Goal: Ask a question: Seek information or help from site administrators or community

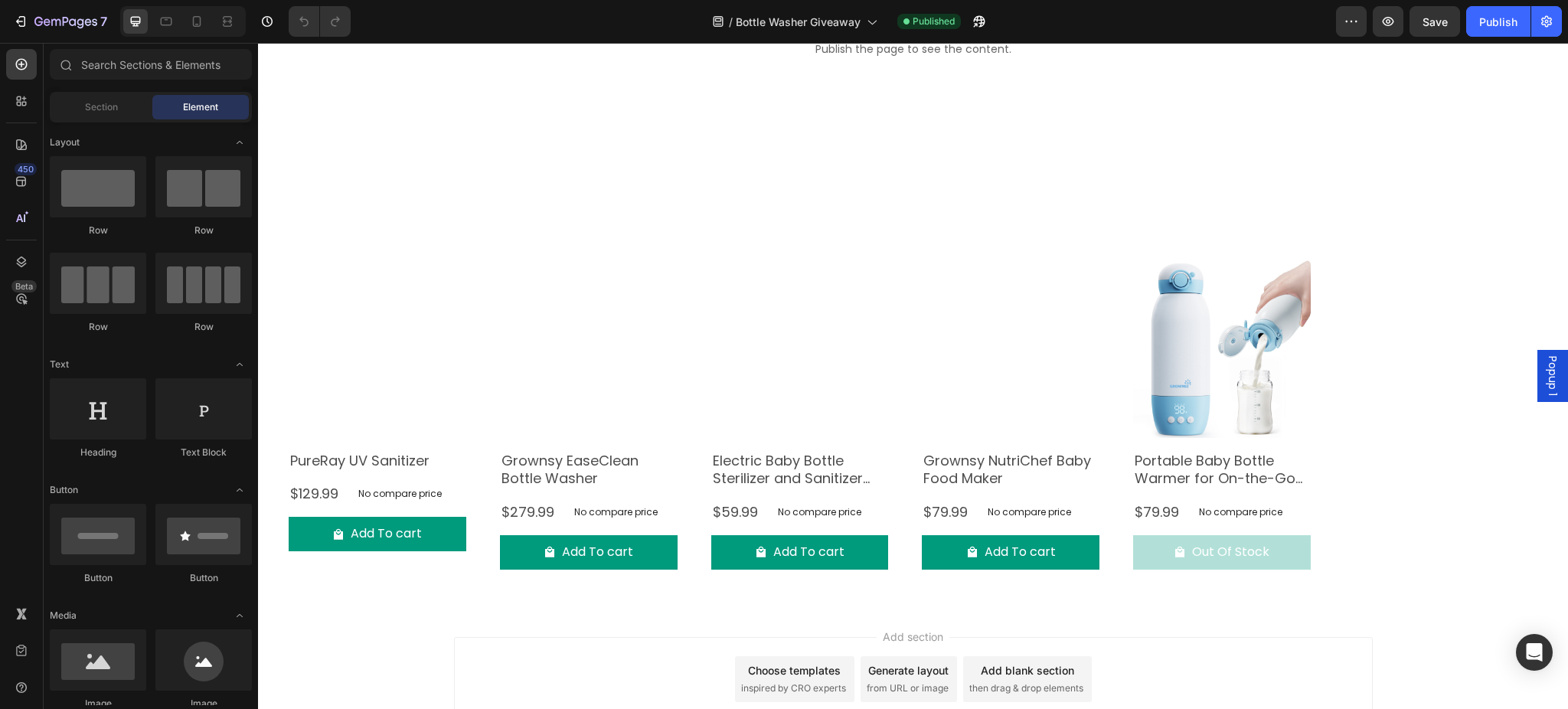
scroll to position [104, 0]
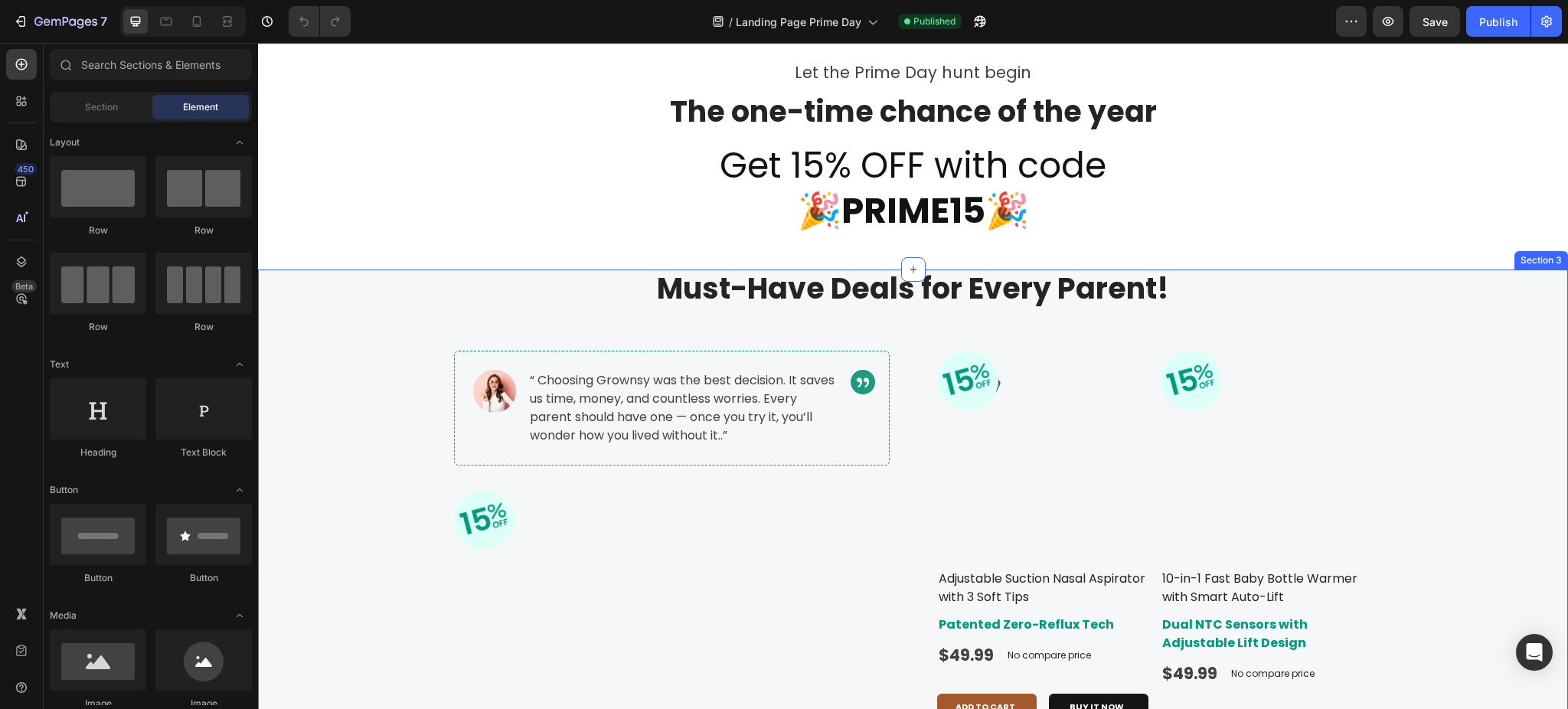
scroll to position [612, 0]
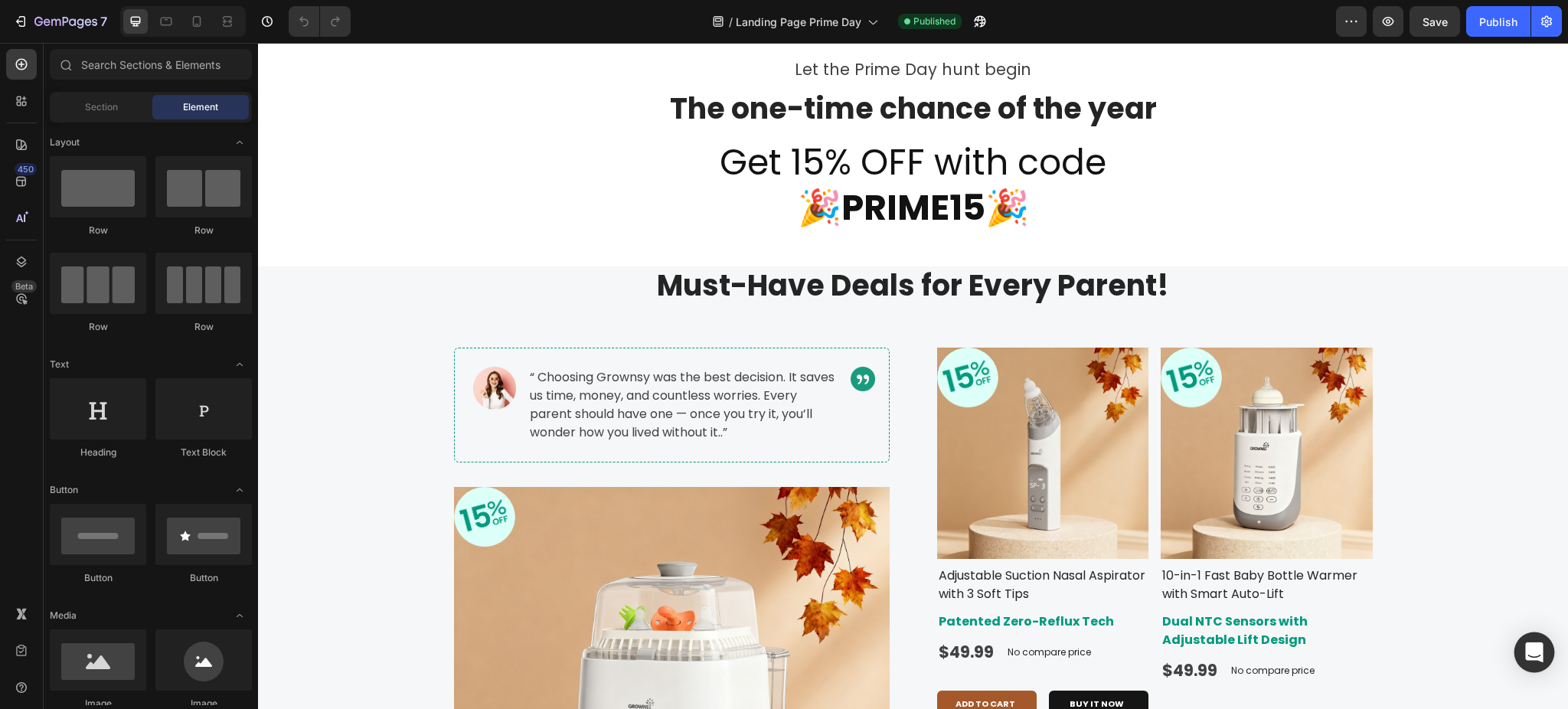
click at [1528, 644] on icon "Open Intercom Messenger" at bounding box center [1534, 651] width 17 height 20
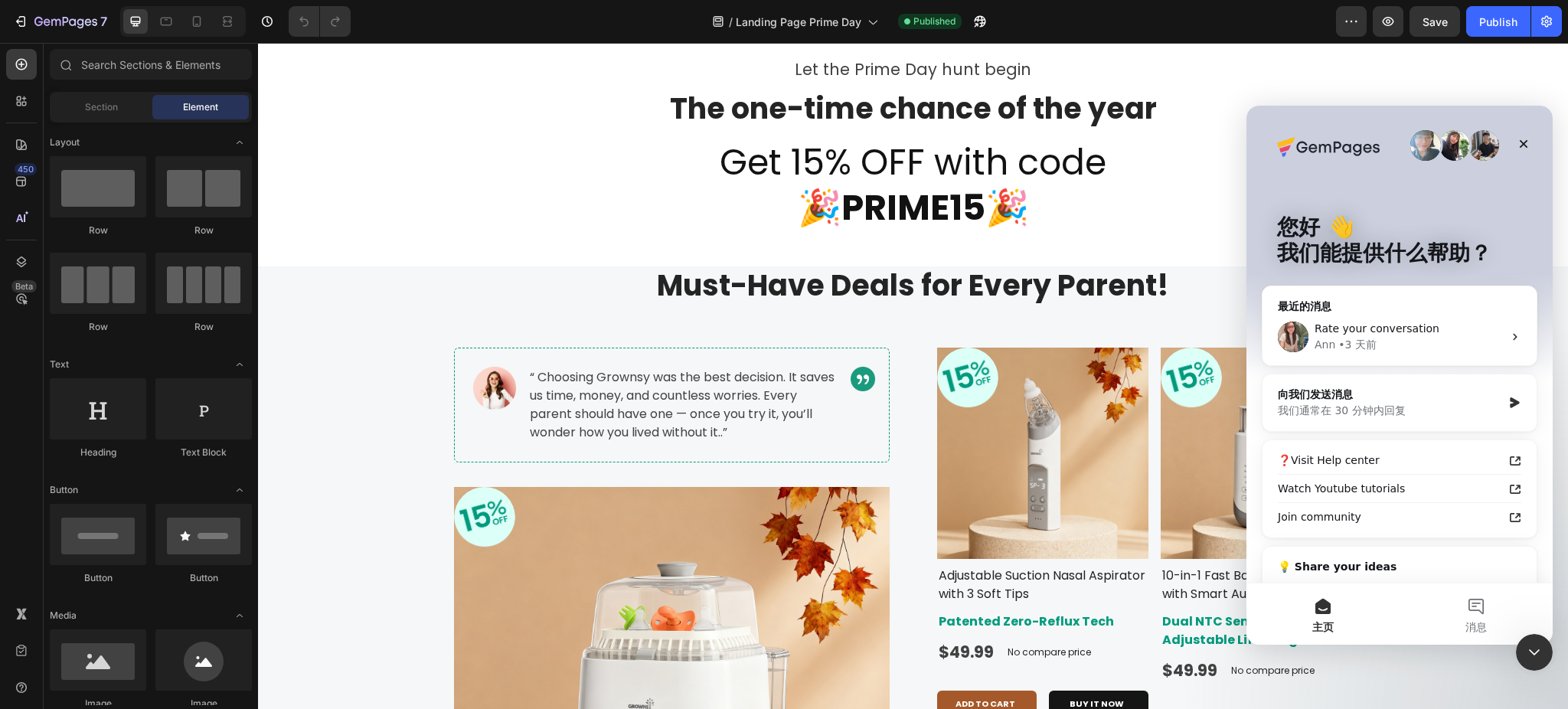
scroll to position [0, 0]
click at [1471, 602] on button "消息" at bounding box center [1475, 613] width 153 height 61
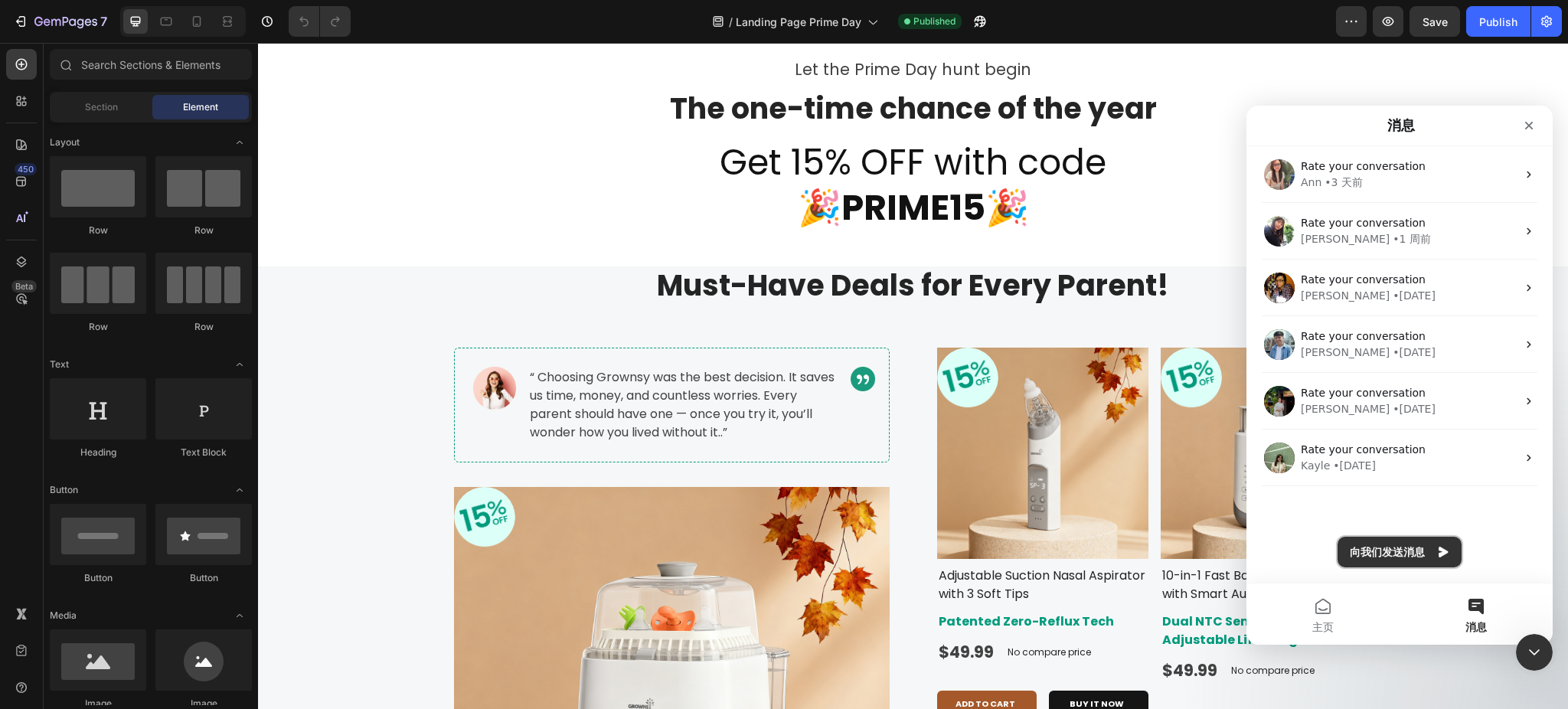
click at [1399, 547] on button "向我们发送消息" at bounding box center [1399, 552] width 124 height 31
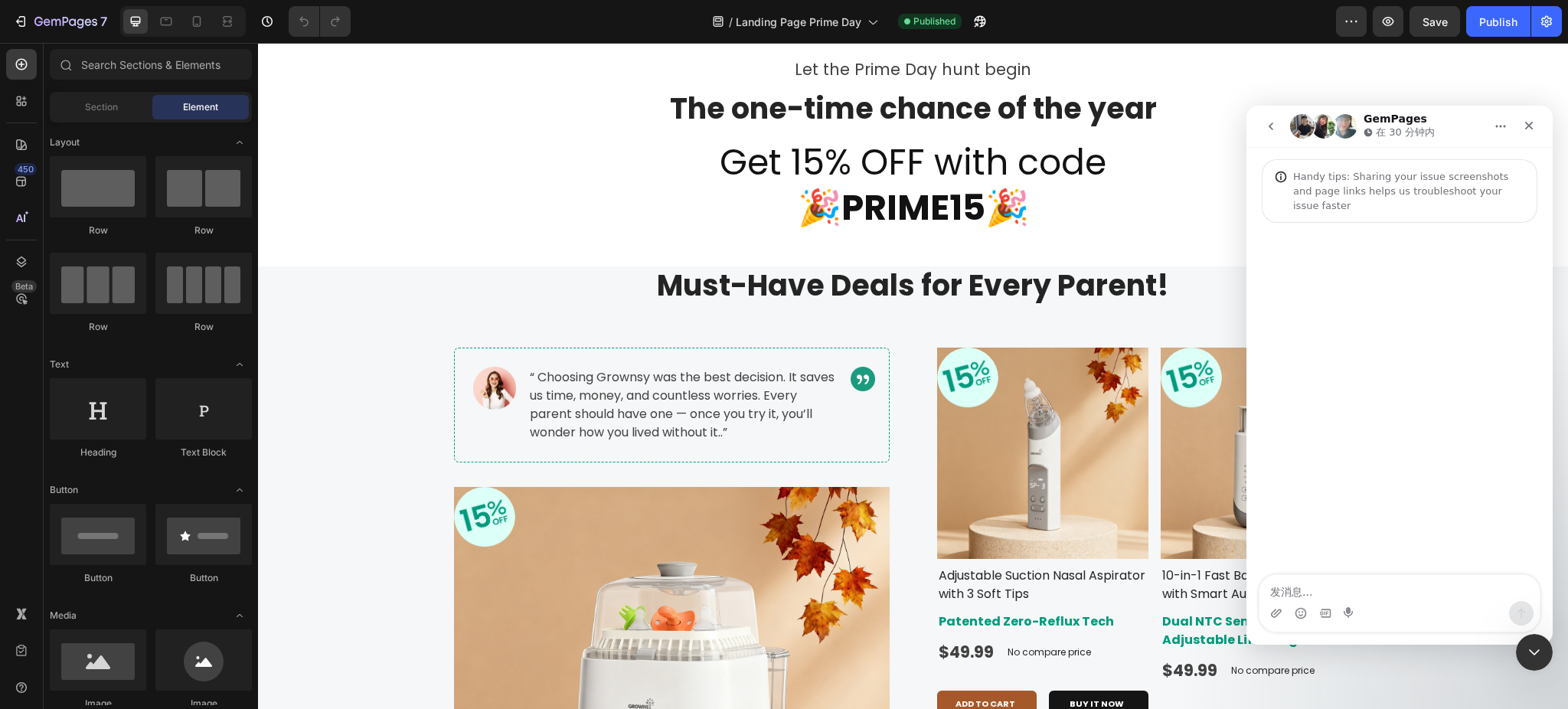
click at [1306, 582] on textarea "发消息..." at bounding box center [1399, 587] width 280 height 26
type textarea "f"
type textarea "Can anyone help me？"
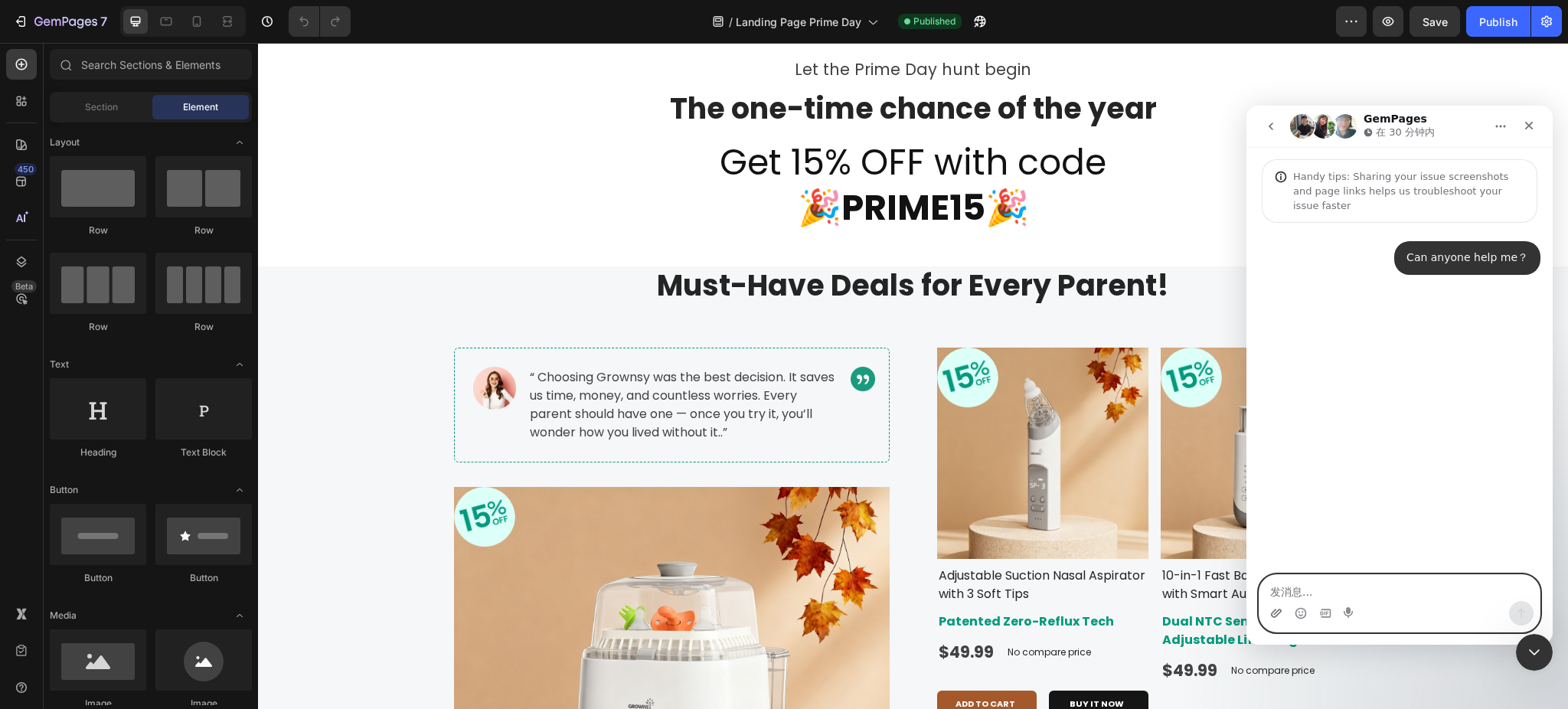
click at [1277, 608] on icon "上传附件" at bounding box center [1276, 612] width 12 height 12
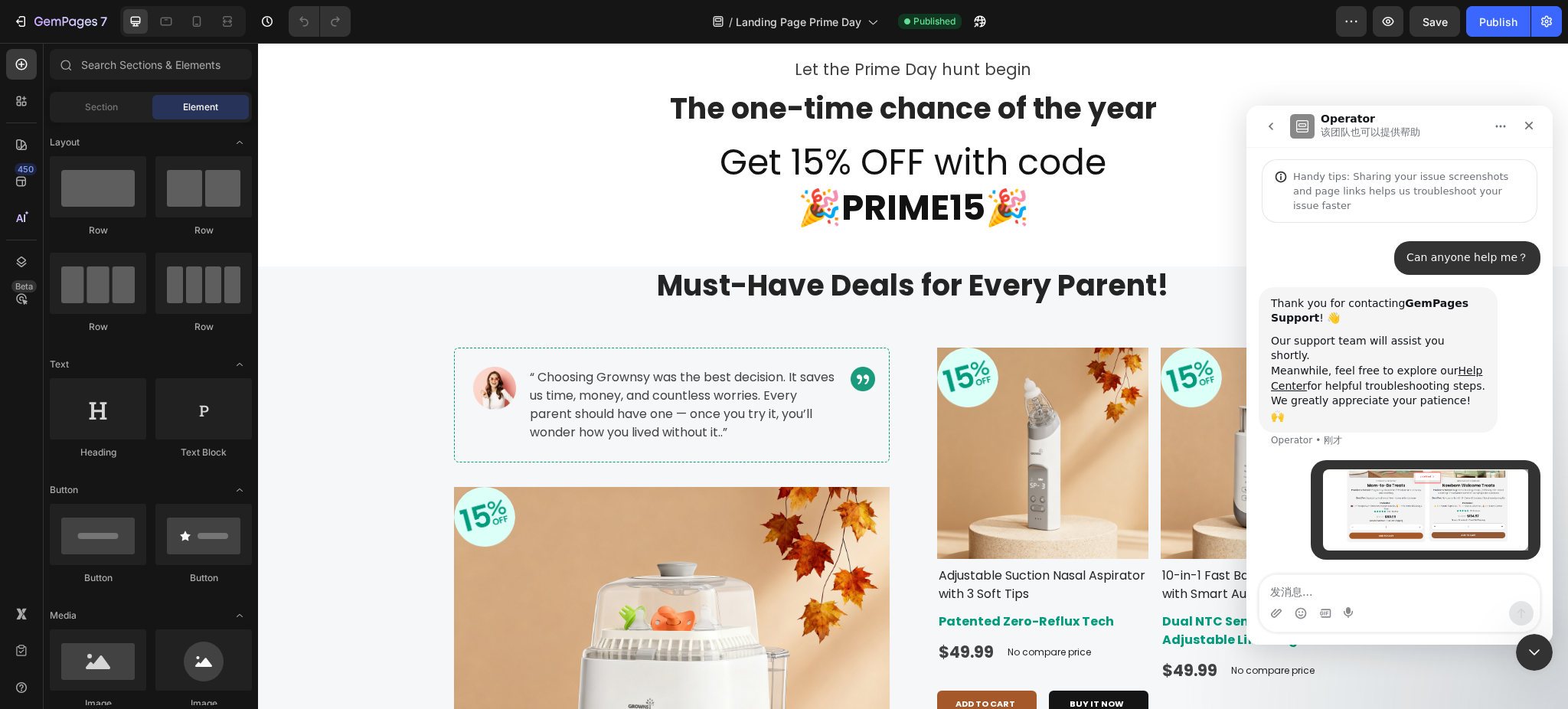
click at [1327, 591] on textarea "发消息..." at bounding box center [1399, 587] width 280 height 26
type textarea "w"
click at [1357, 495] on img "user说…" at bounding box center [1425, 510] width 205 height 81
click at [1357, 496] on img "关闭" at bounding box center [784, 370] width 1411 height 554
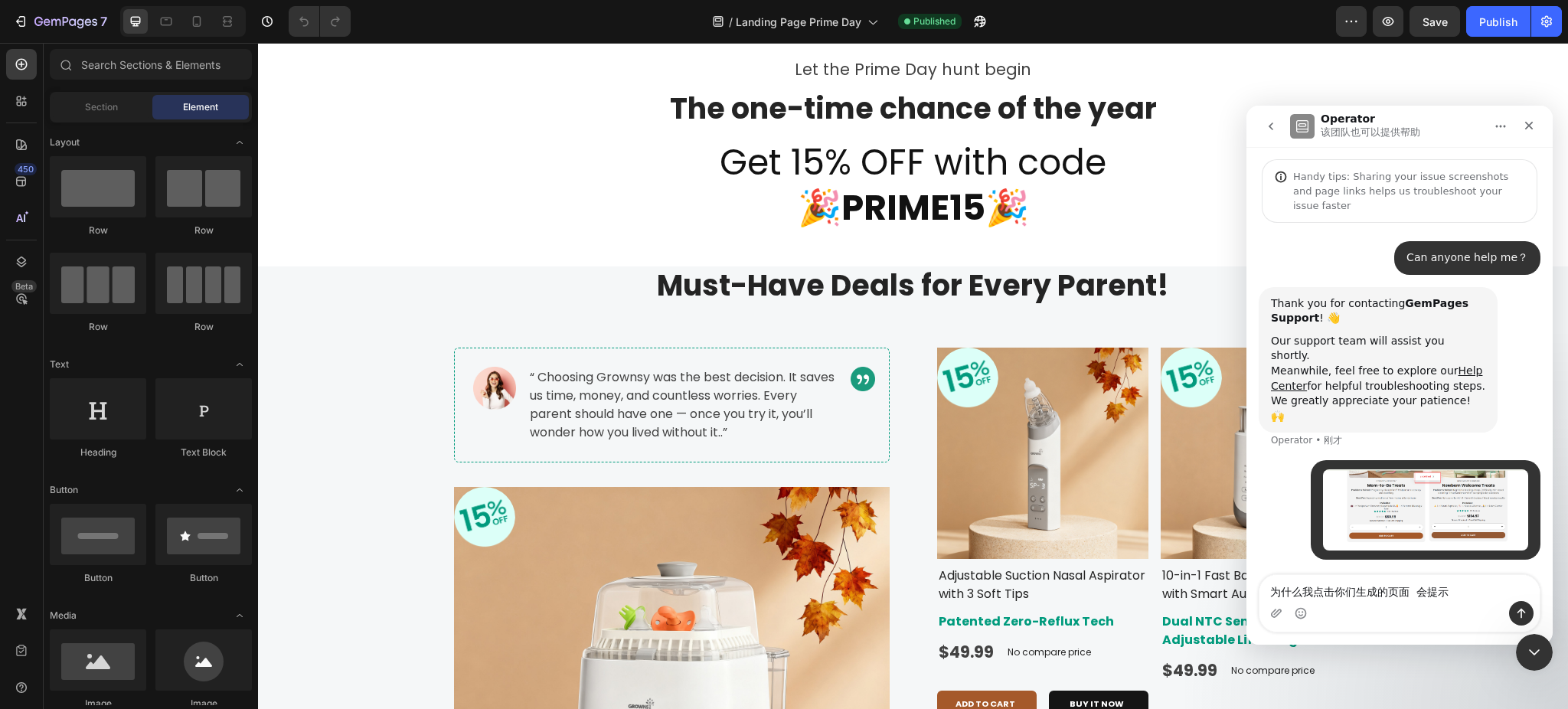
click at [1388, 480] on img "user说…" at bounding box center [1425, 510] width 205 height 81
click at [1388, 481] on img "关闭" at bounding box center [784, 370] width 1411 height 554
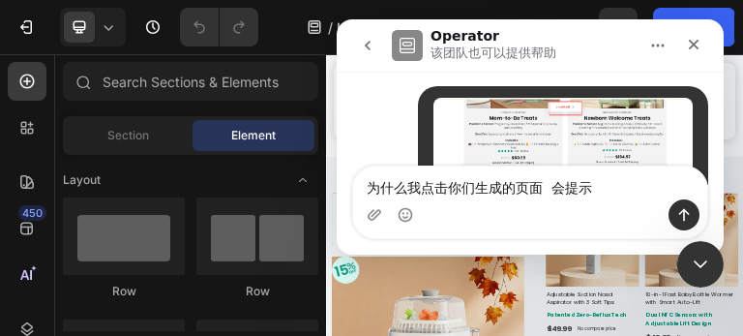
scroll to position [360, 0]
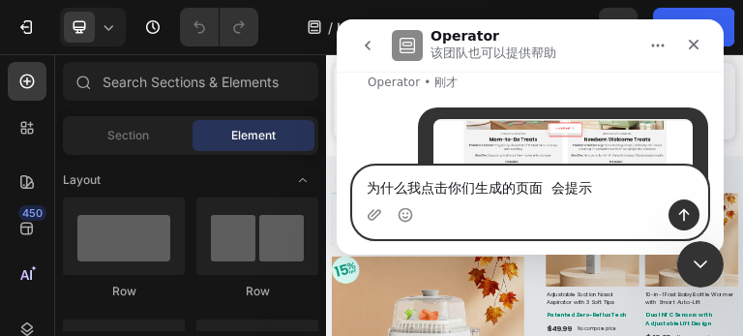
click at [598, 193] on textarea "为什么我点击你们生成的页面 会提示" at bounding box center [530, 182] width 354 height 33
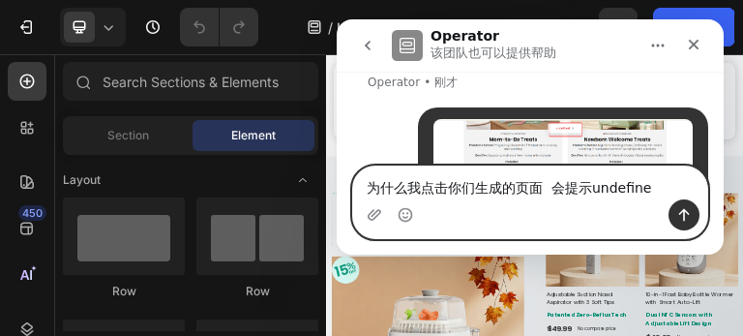
type textarea "为什么我点击你们生成的页面 会提示undefined"
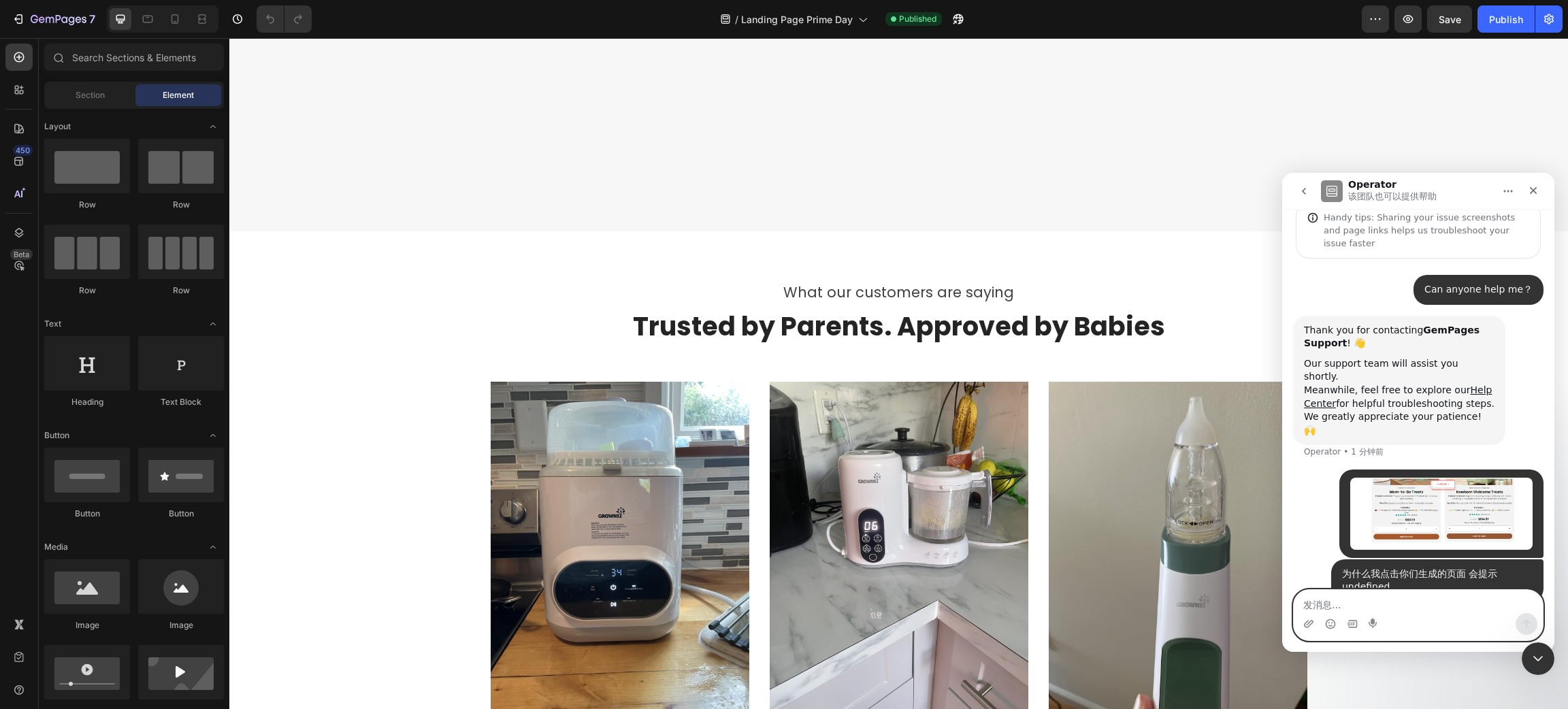
scroll to position [3217, 0]
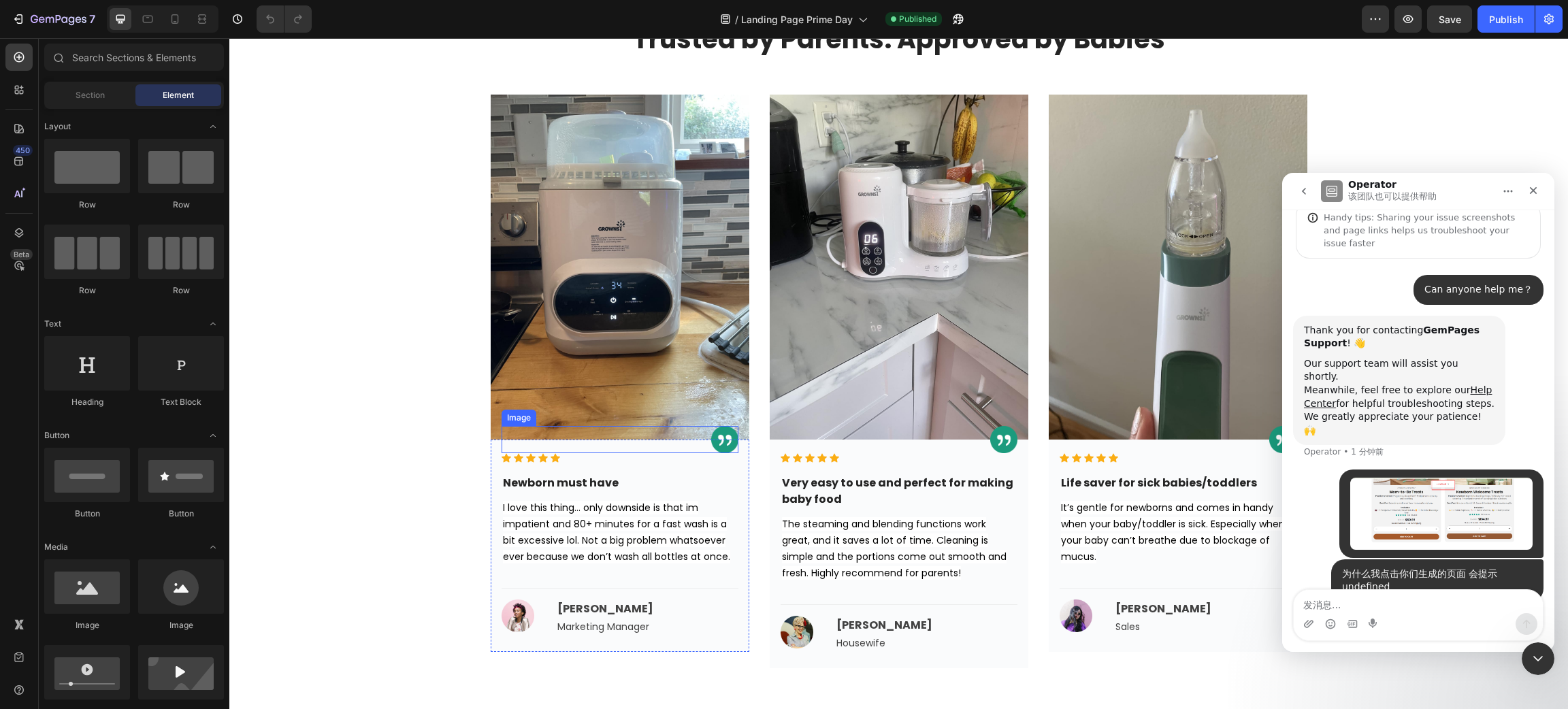
click at [715, 441] on img at bounding box center [725, 439] width 27 height 27
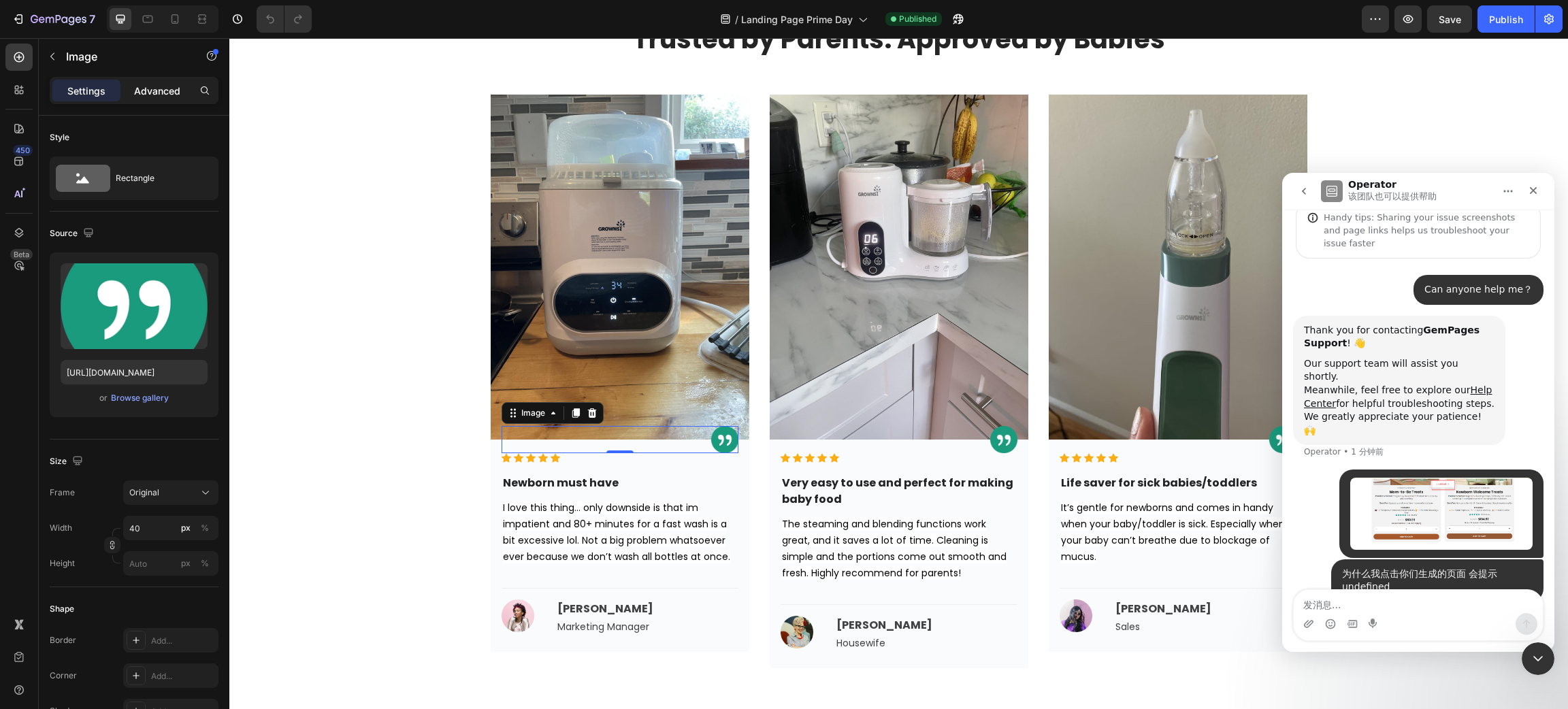
click at [158, 94] on p "Advanced" at bounding box center [158, 91] width 46 height 14
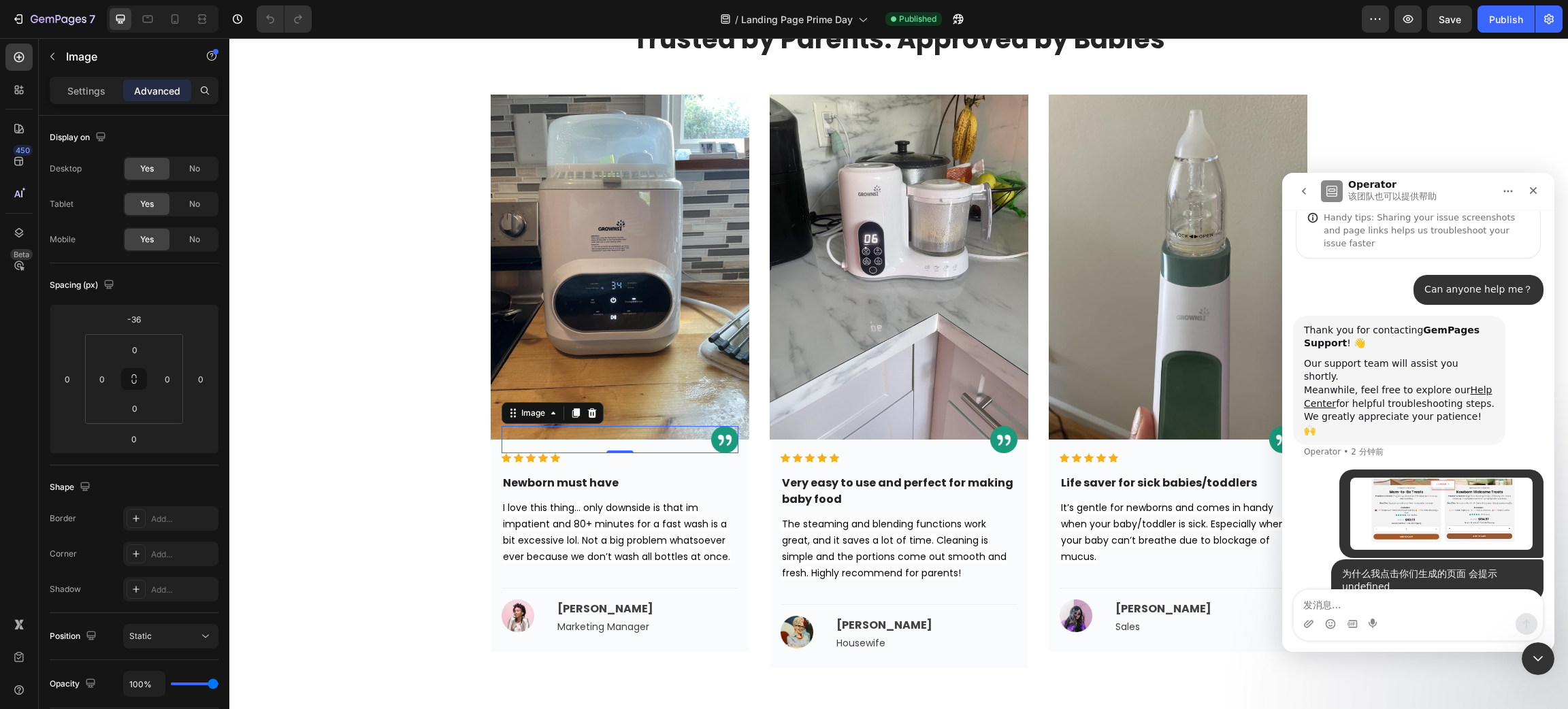
click at [1304, 193] on icon "go back" at bounding box center [1304, 191] width 4 height 7
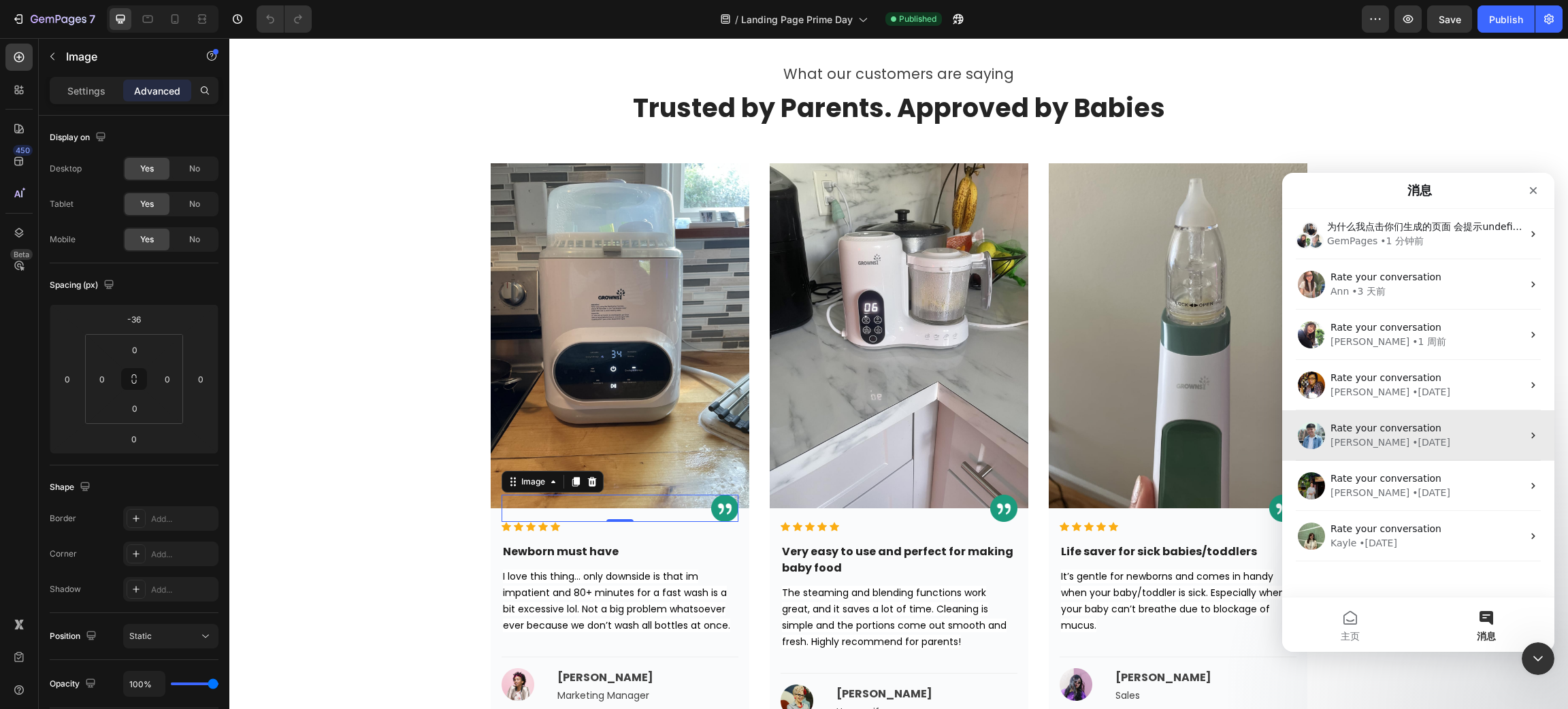
scroll to position [3013, 0]
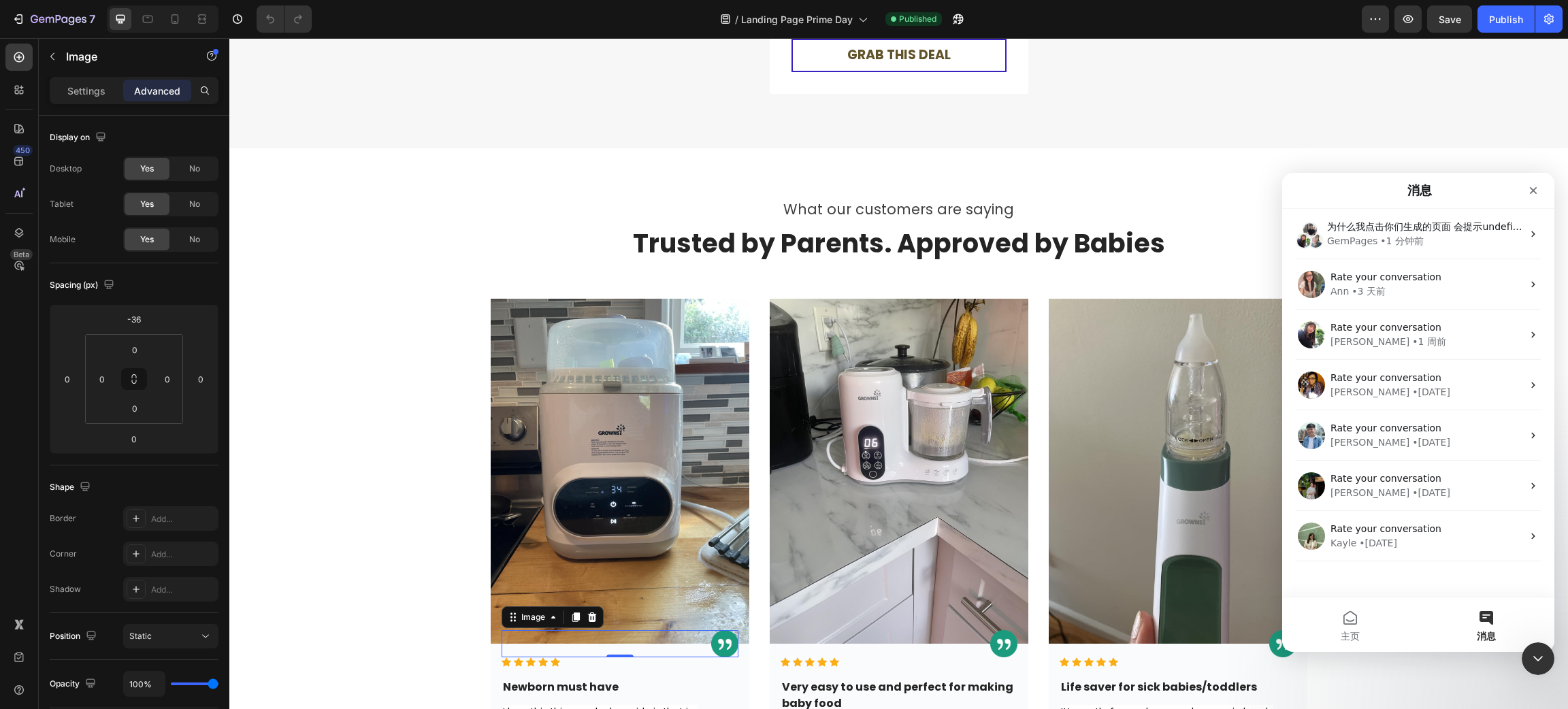
click at [1393, 629] on button "消息" at bounding box center [1486, 624] width 136 height 54
click at [1393, 231] on span "为什么我点击你们生成的页面 会提示undefined" at bounding box center [1429, 226] width 203 height 11
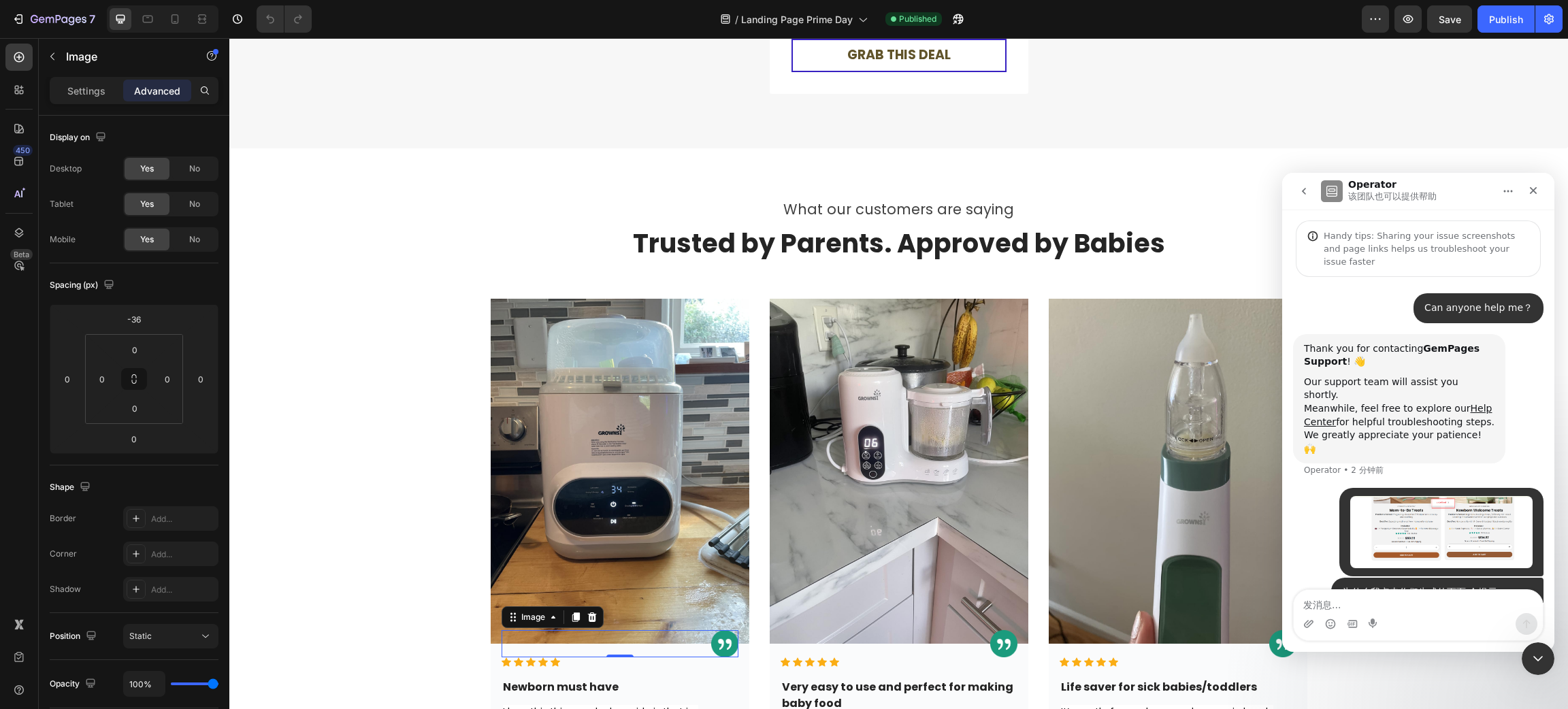
scroll to position [18, 0]
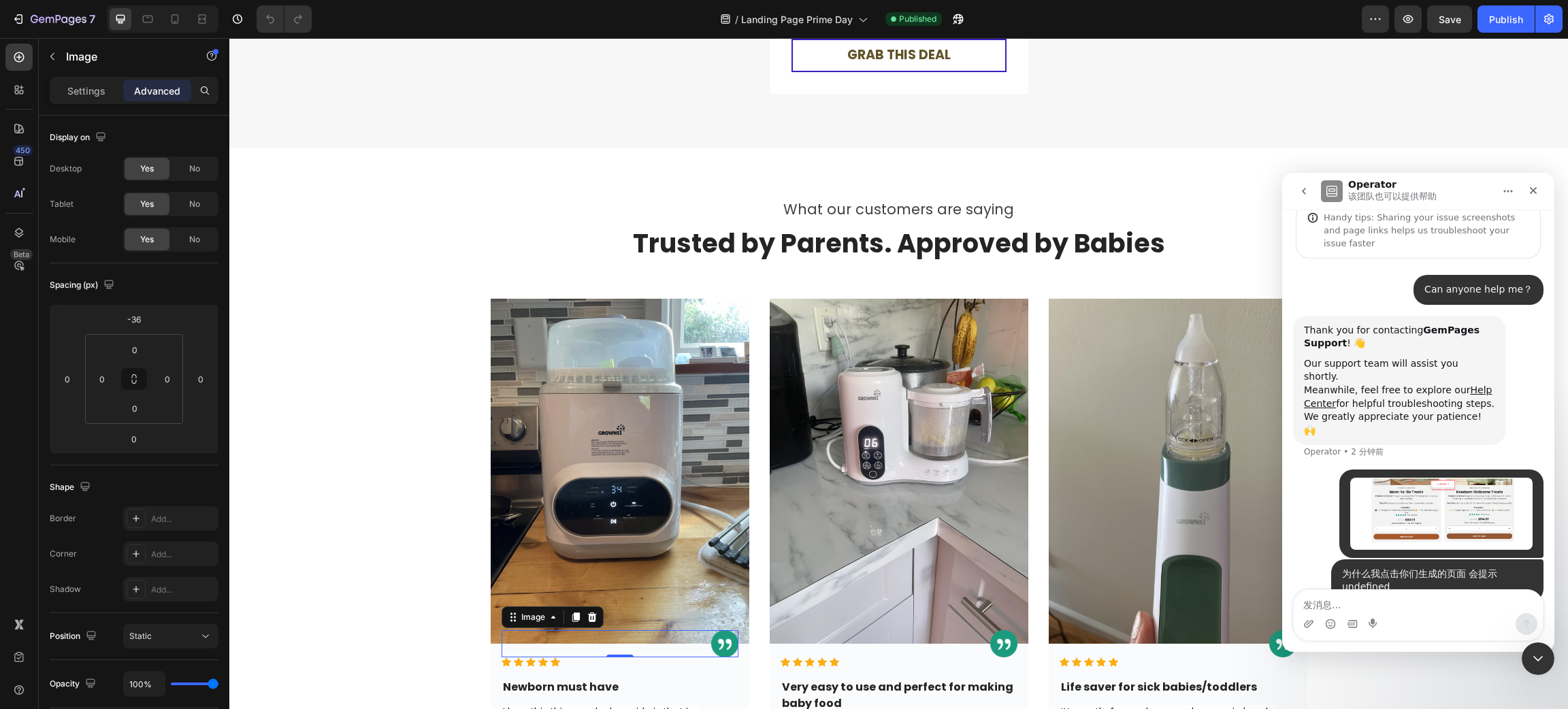
click at [1393, 204] on nav "Operator 该团队也可以提供帮助" at bounding box center [1418, 191] width 272 height 37
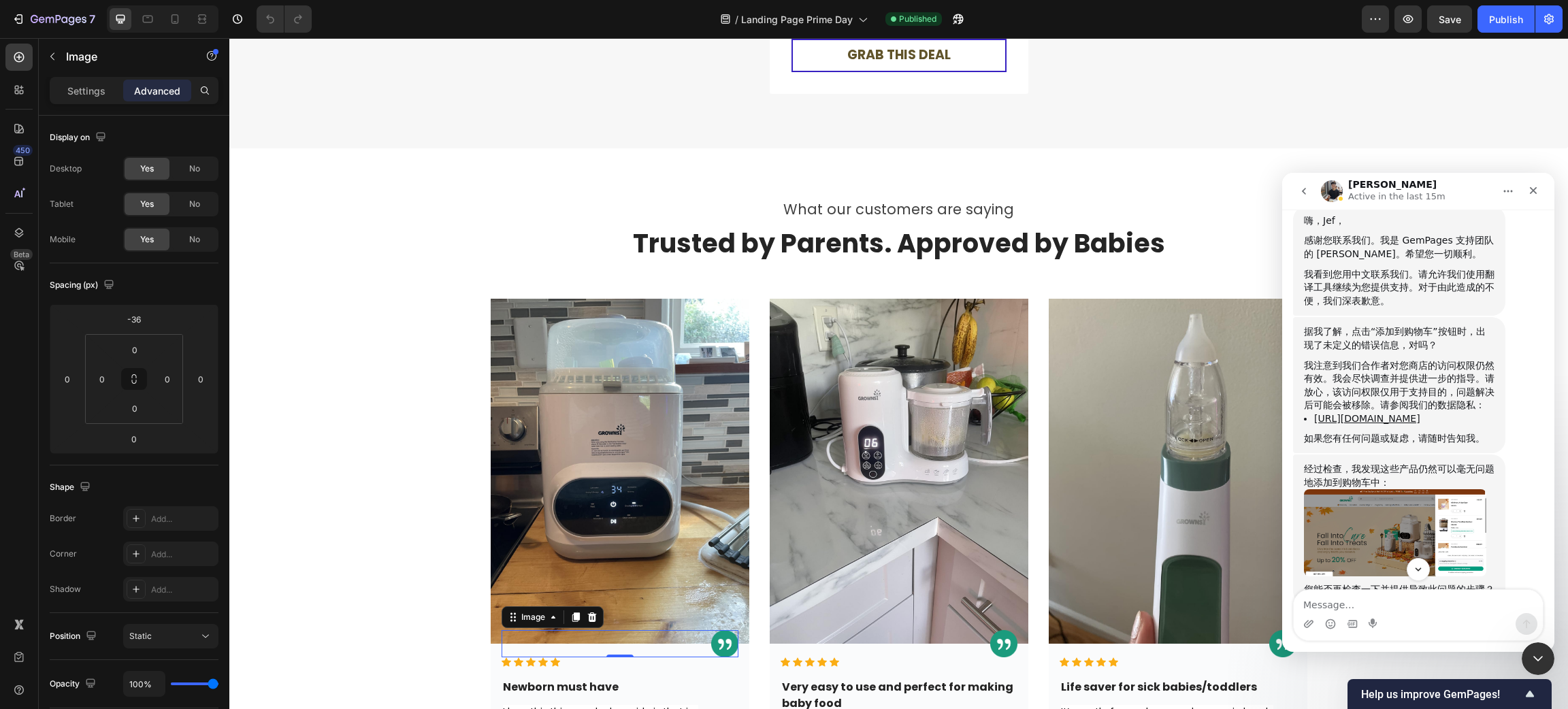
scroll to position [538, 0]
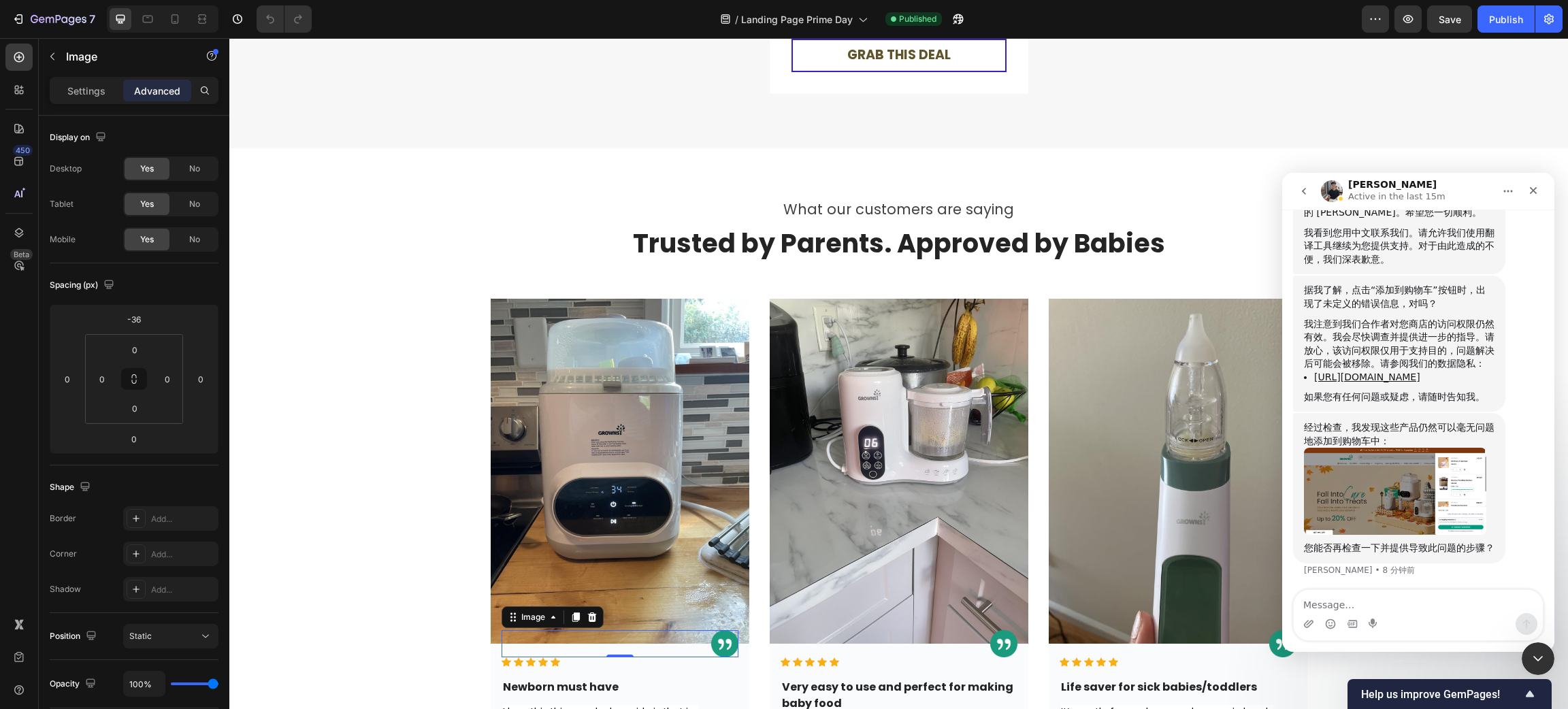
click at [1377, 462] on img "Tony说…" at bounding box center [1395, 491] width 182 height 87
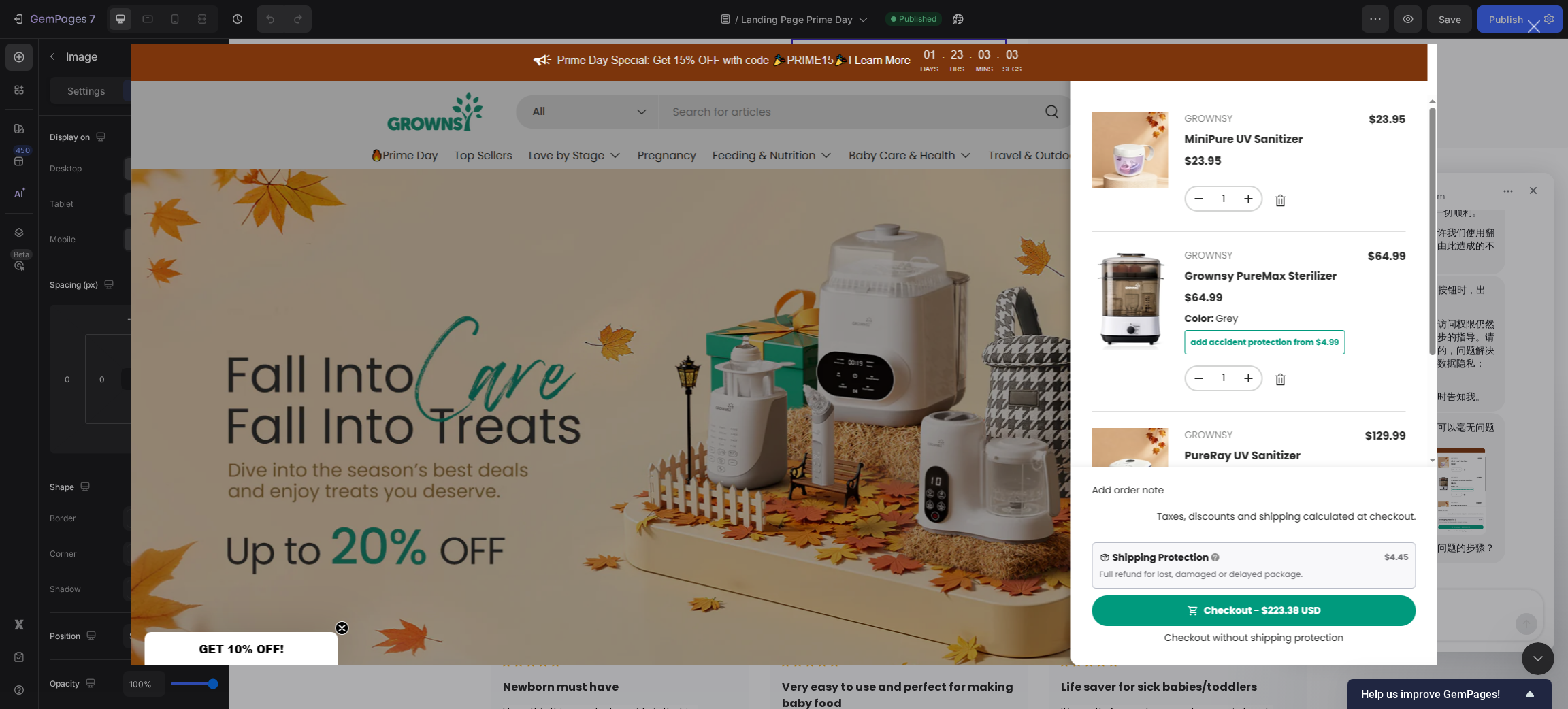
scroll to position [0, 0]
click at [1393, 272] on div "Intercom Messenger" at bounding box center [784, 354] width 1568 height 709
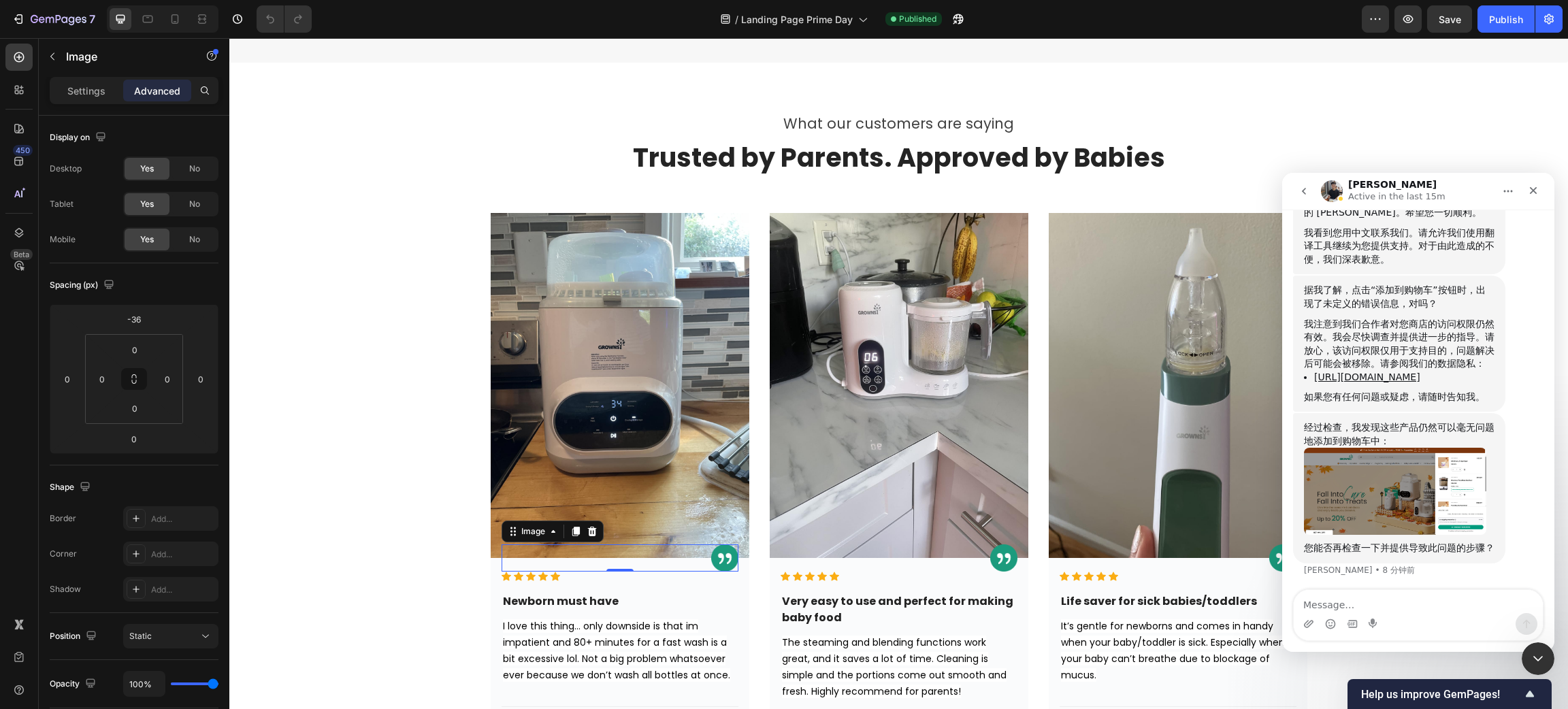
scroll to position [3217, 0]
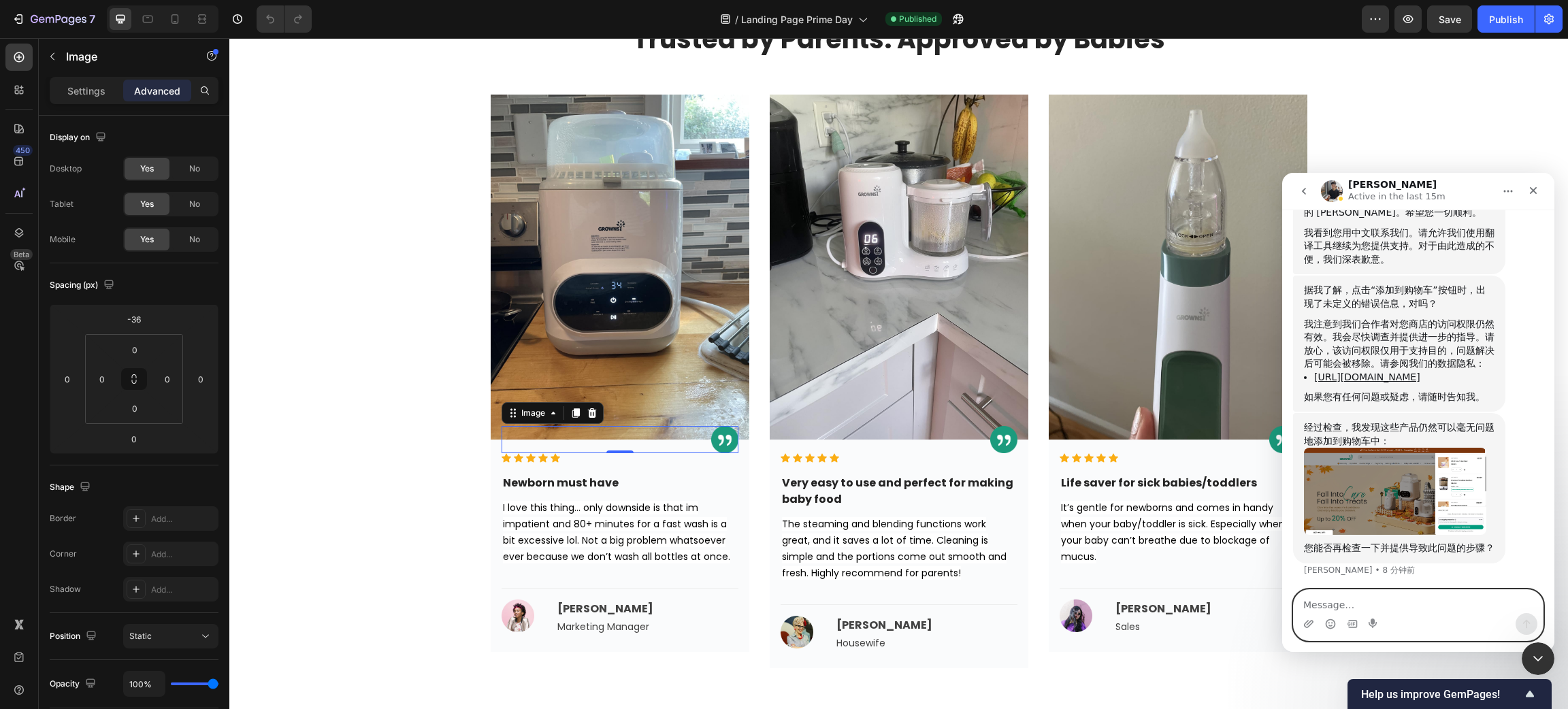
click at [1333, 598] on textarea "Message…" at bounding box center [1419, 601] width 249 height 23
type textarea "请问解决好了吗"
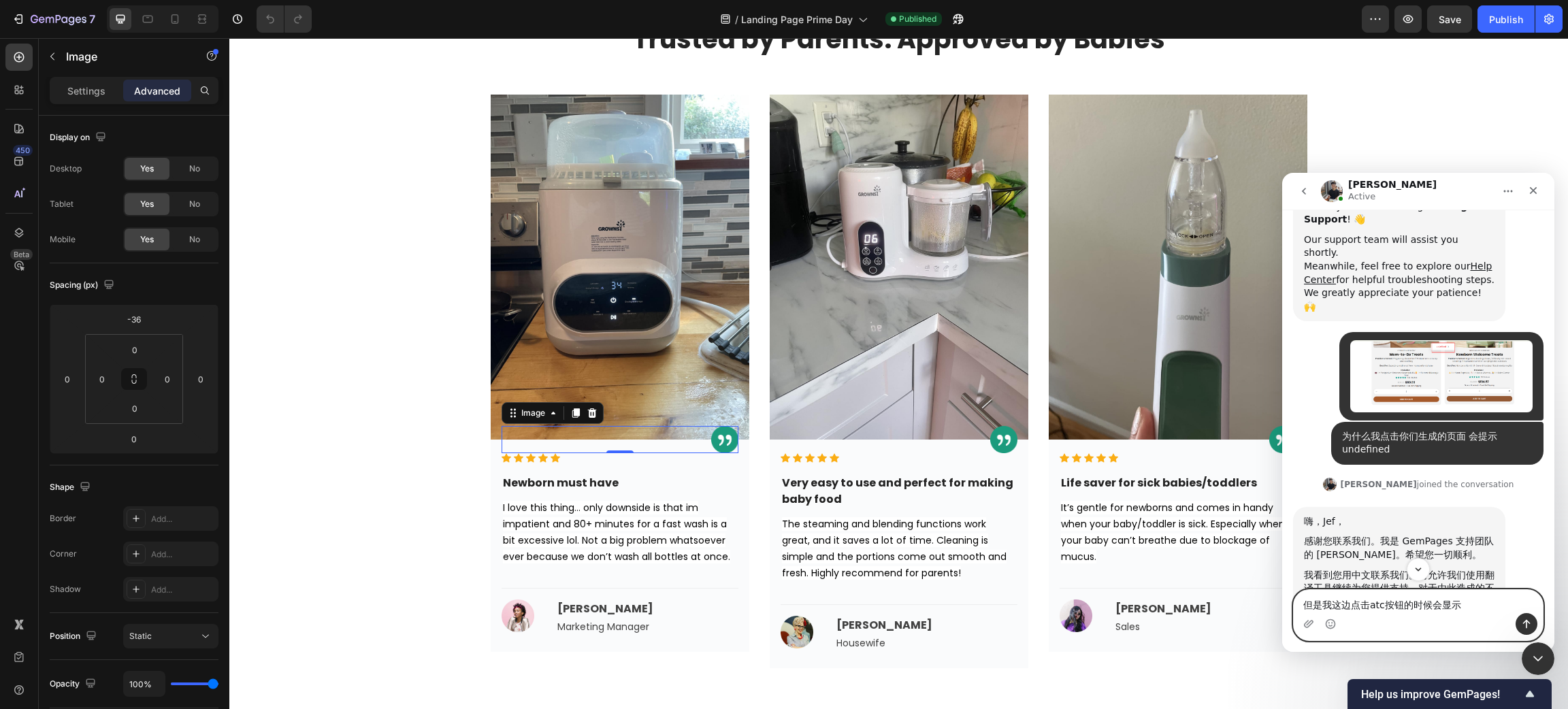
scroll to position [222, 0]
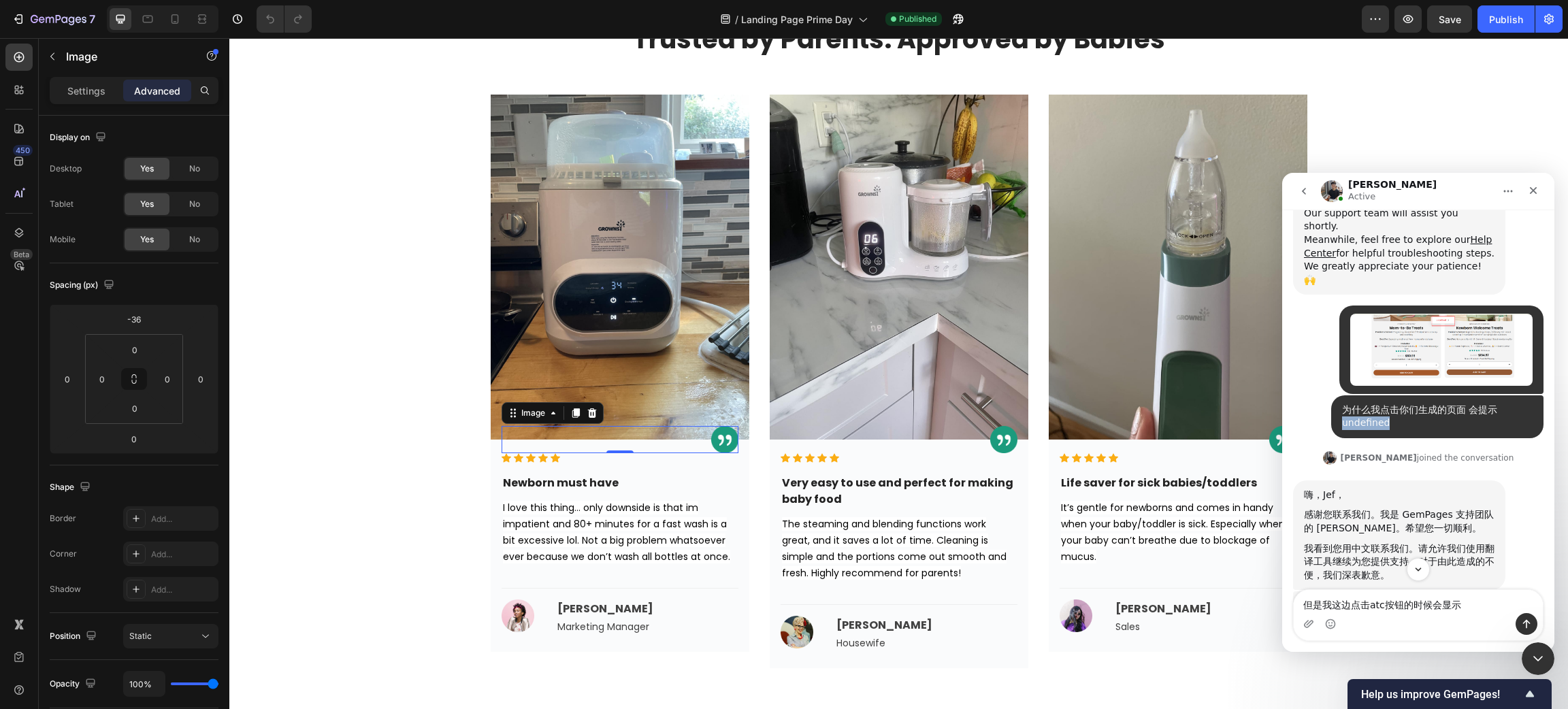
drag, startPoint x: 1332, startPoint y: 396, endPoint x: 1416, endPoint y: 396, distance: 84.0
click at [1393, 404] on div "为什么我点击你们生成的页面 会提示undefined" at bounding box center [1437, 417] width 191 height 27
copy div "undefined"
click at [1393, 606] on textarea "但是我这边点击atc按钮的时候会显示" at bounding box center [1419, 601] width 249 height 23
paste textarea "undefined"
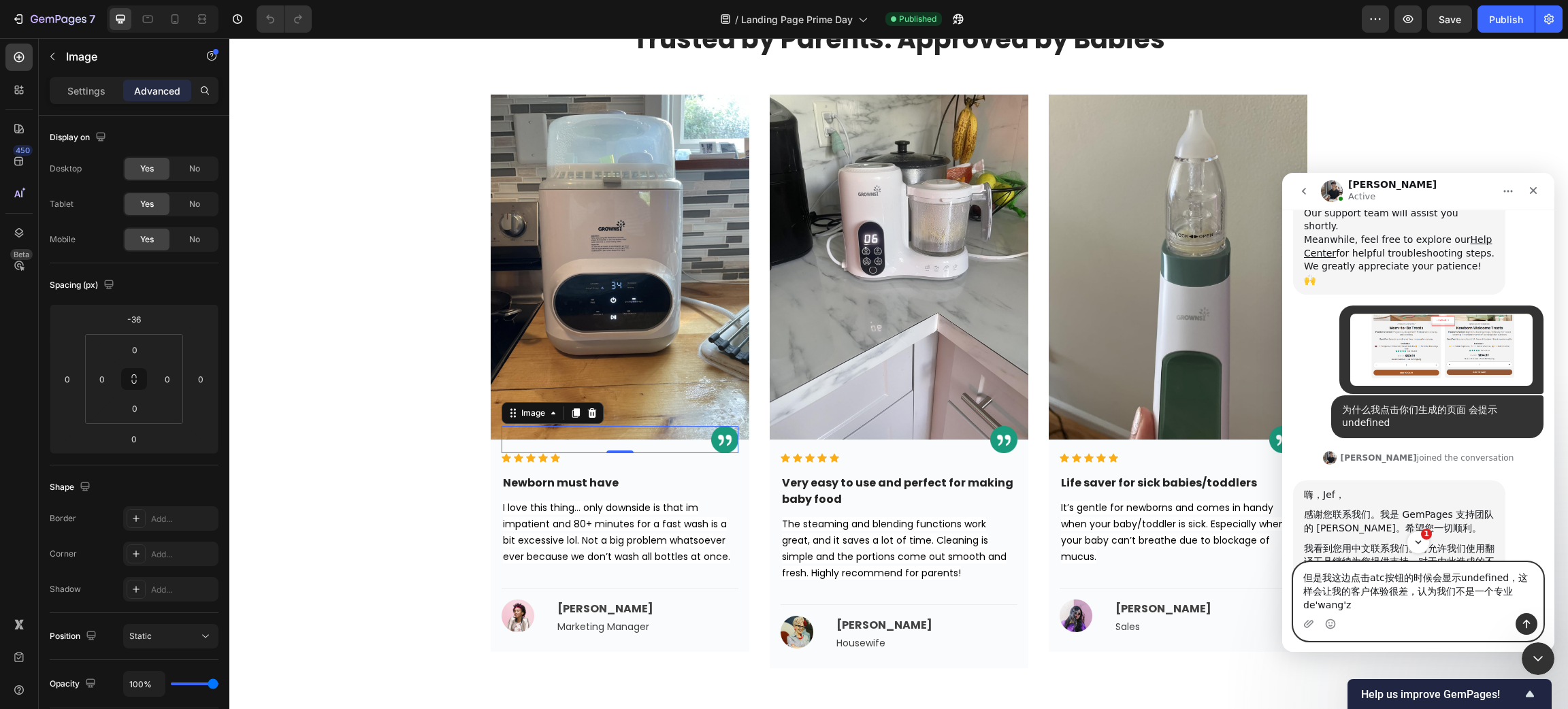
type textarea "但是我这边点击atc按钮的时候会显示undefined，这样会让我的客户体验很差，认为我们不是一个专业的网站"
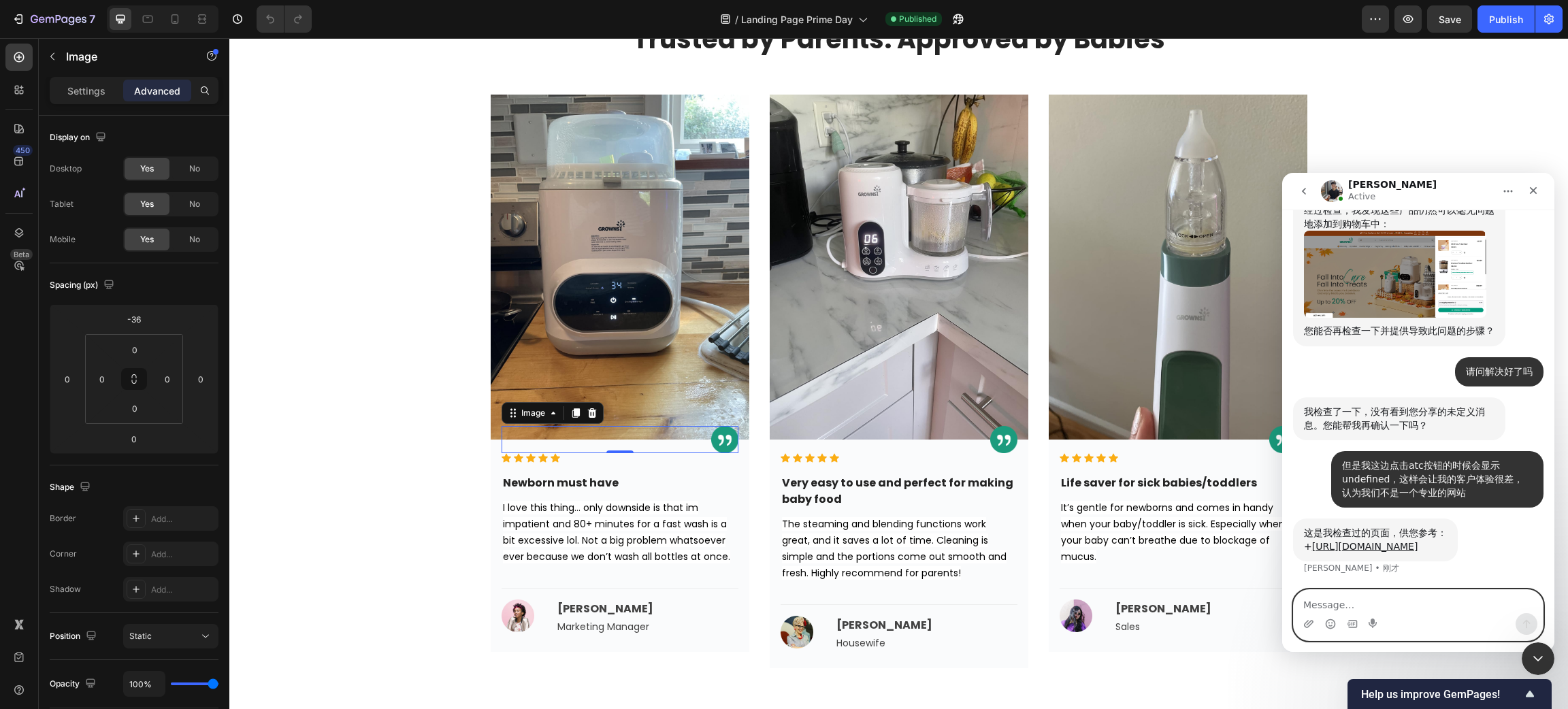
scroll to position [780, 0]
click at [1382, 540] on div "+ [URL][DOMAIN_NAME]" at bounding box center [1375, 547] width 143 height 13
drag, startPoint x: 1439, startPoint y: 544, endPoint x: 1315, endPoint y: 517, distance: 126.9
click at [1315, 540] on div "+ [URL][DOMAIN_NAME]" at bounding box center [1375, 547] width 143 height 13
copy link "[URL][DOMAIN_NAME]"
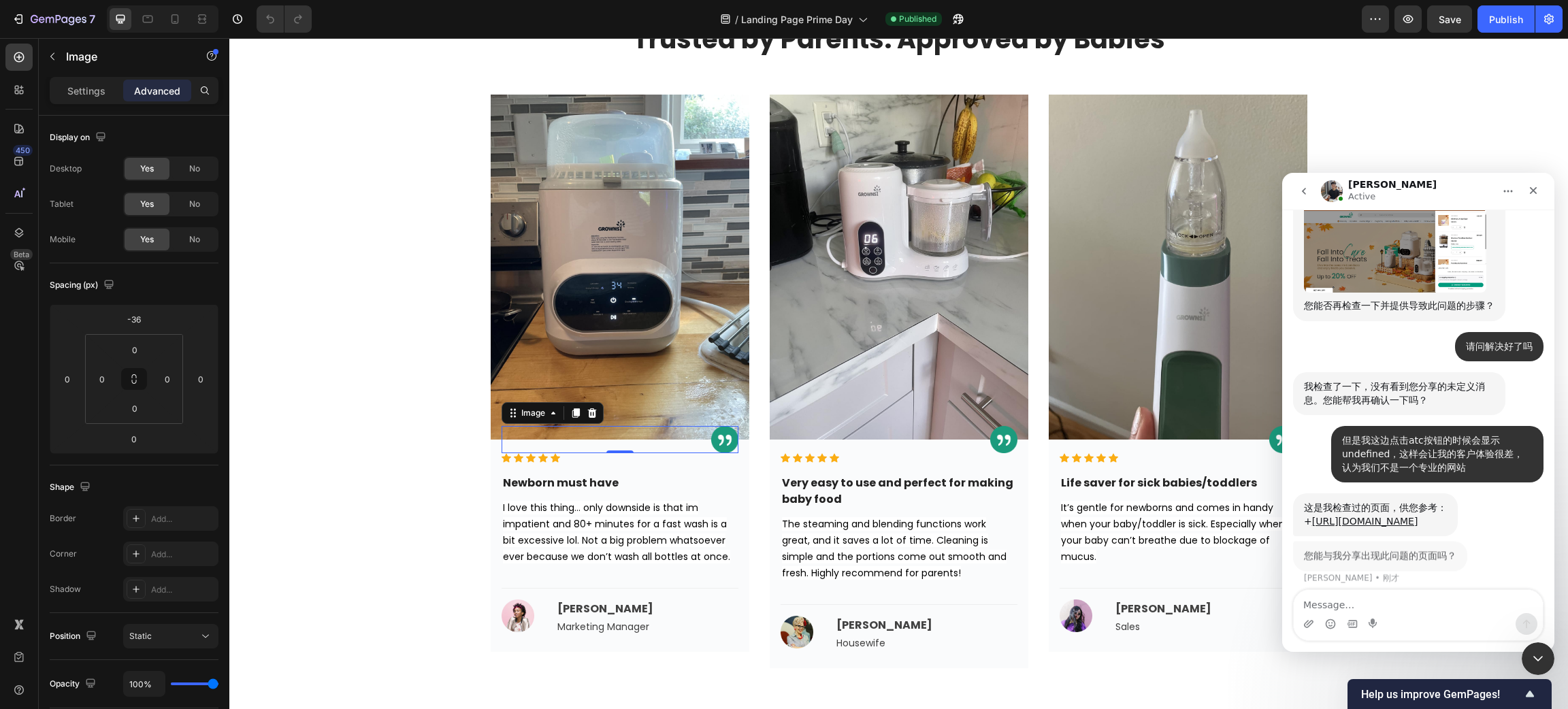
scroll to position [811, 0]
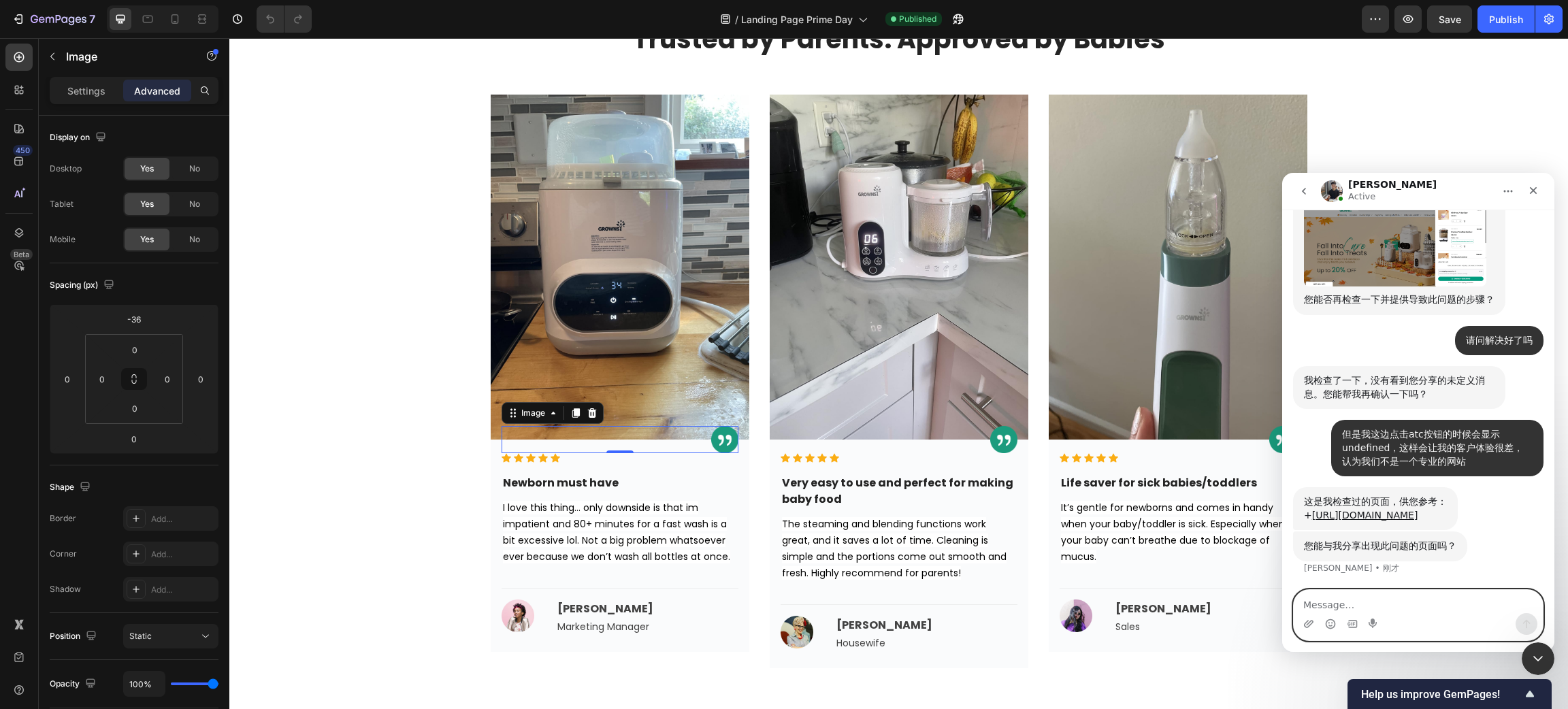
click at [1353, 606] on textarea "Message…" at bounding box center [1419, 601] width 249 height 23
paste textarea "[URL][DOMAIN_NAME]"
type textarea "[URL][DOMAIN_NAME]"
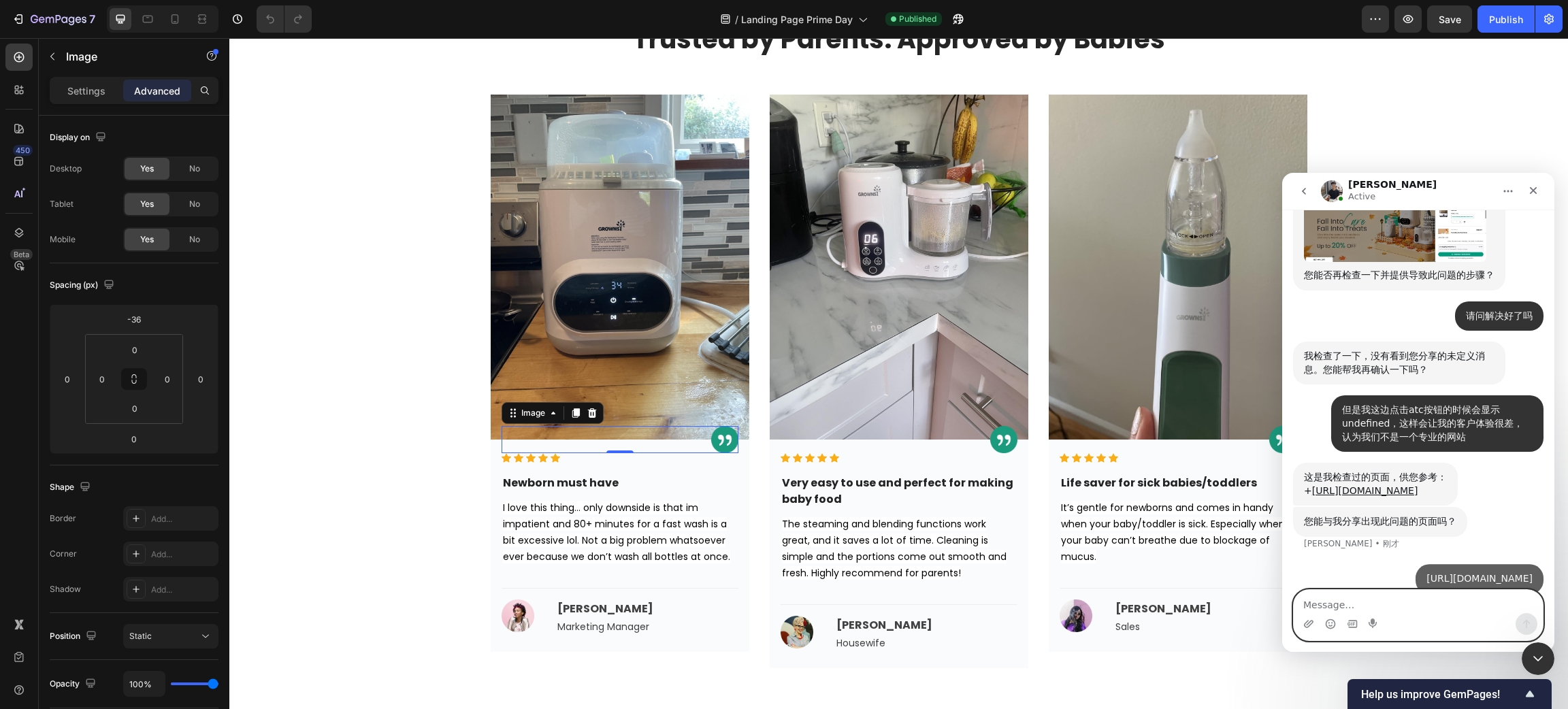
scroll to position [852, 0]
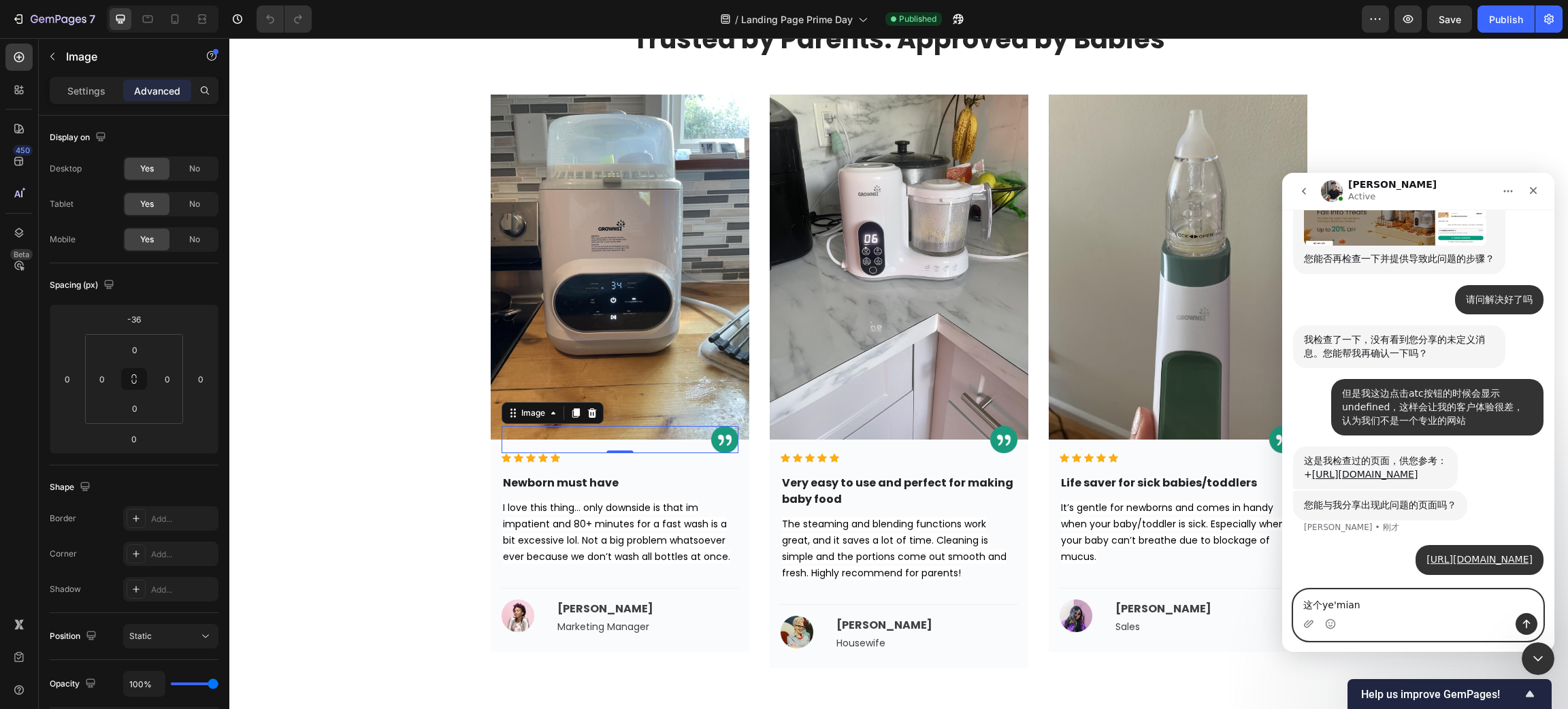
type textarea "这个页面"
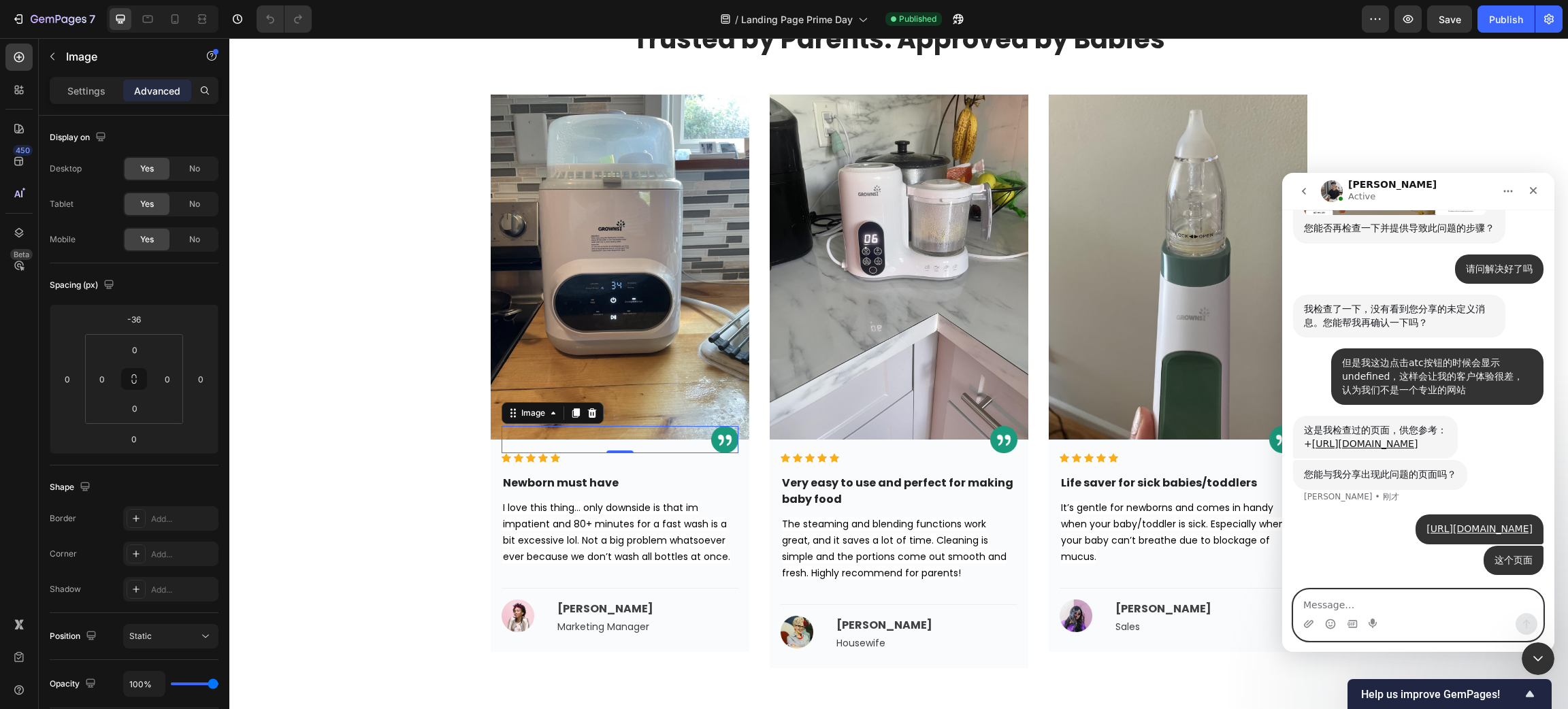
click at [1328, 608] on textarea "Message…" at bounding box center [1419, 601] width 249 height 23
type textarea "请确认页面"
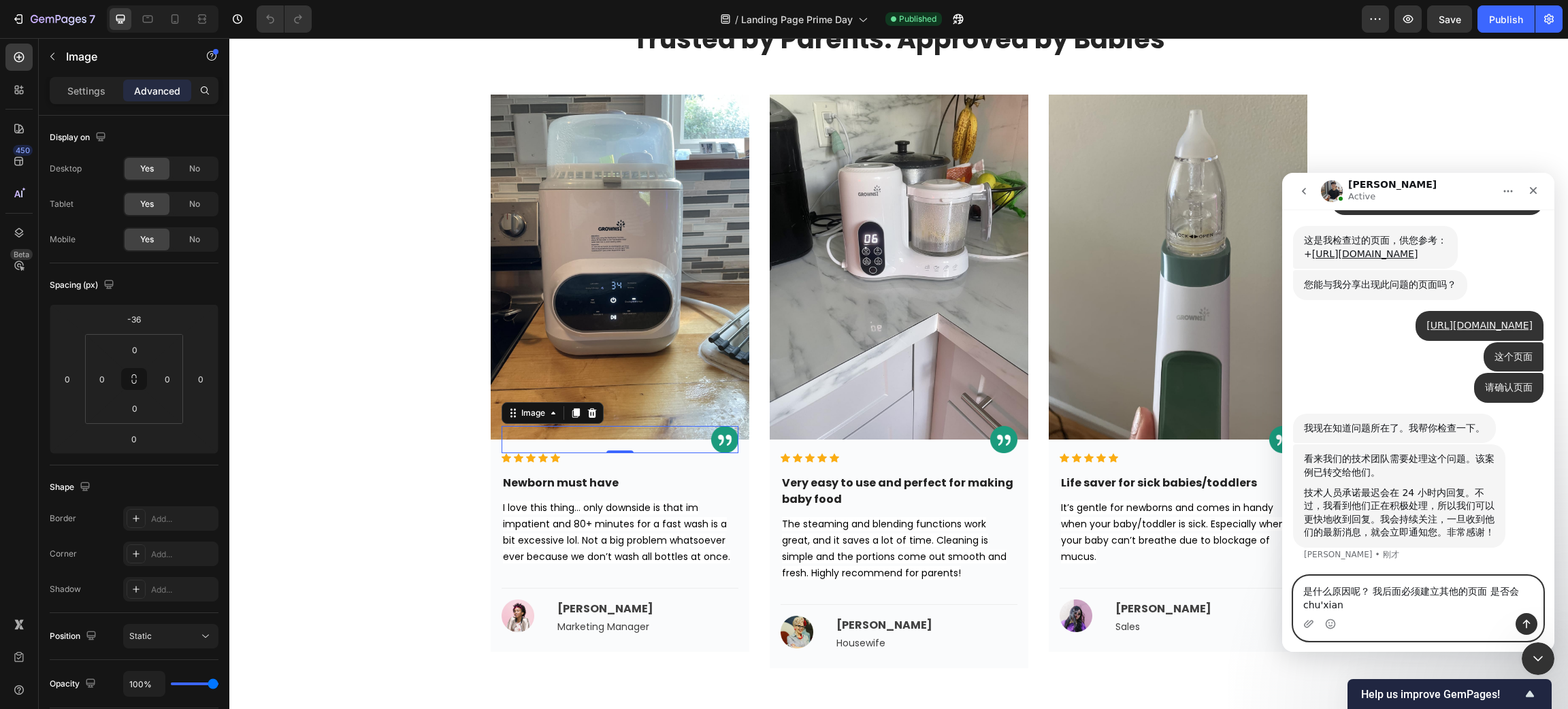
scroll to position [1072, 0]
type textarea "是什么原因呢？ 我后面必须建立其他的页面 是否会出现同样的问题"
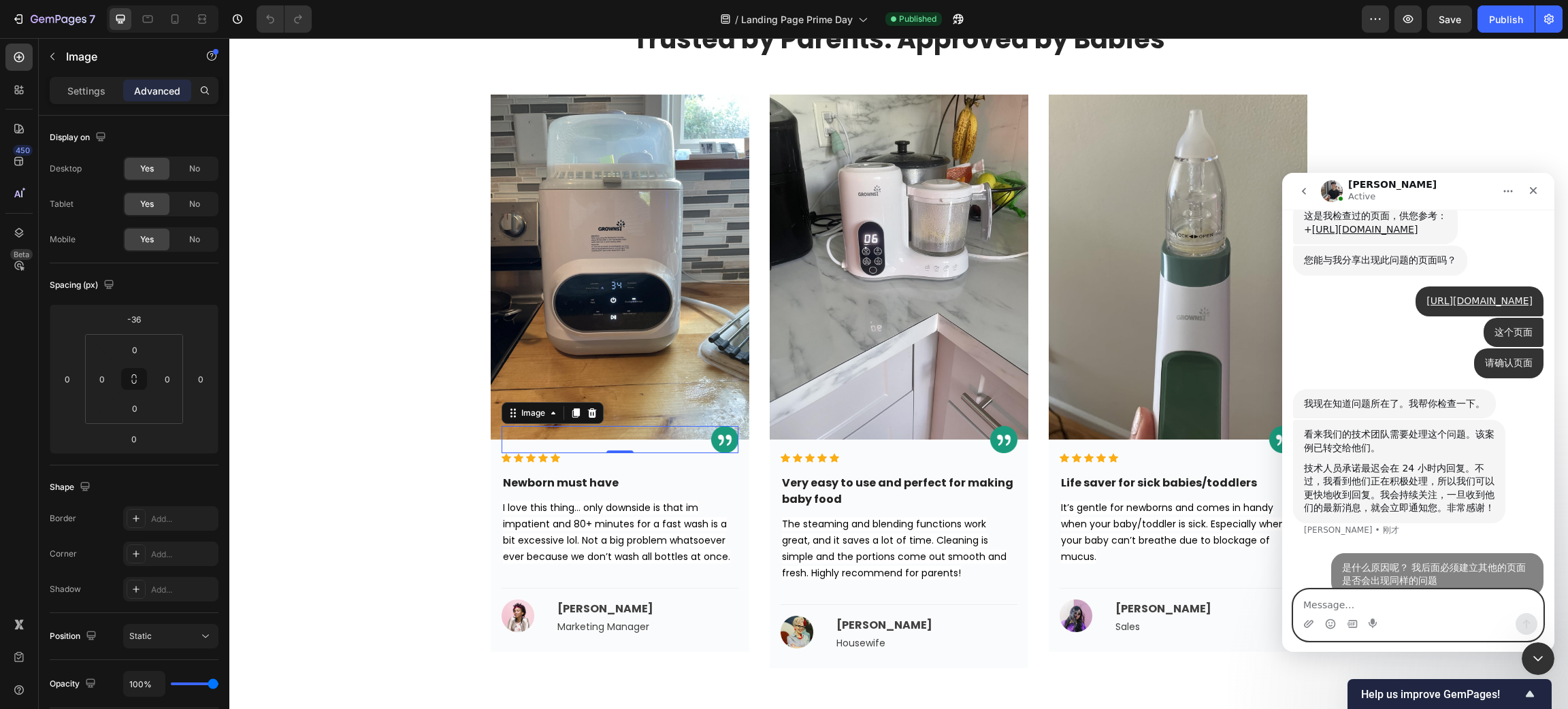
scroll to position [1112, 0]
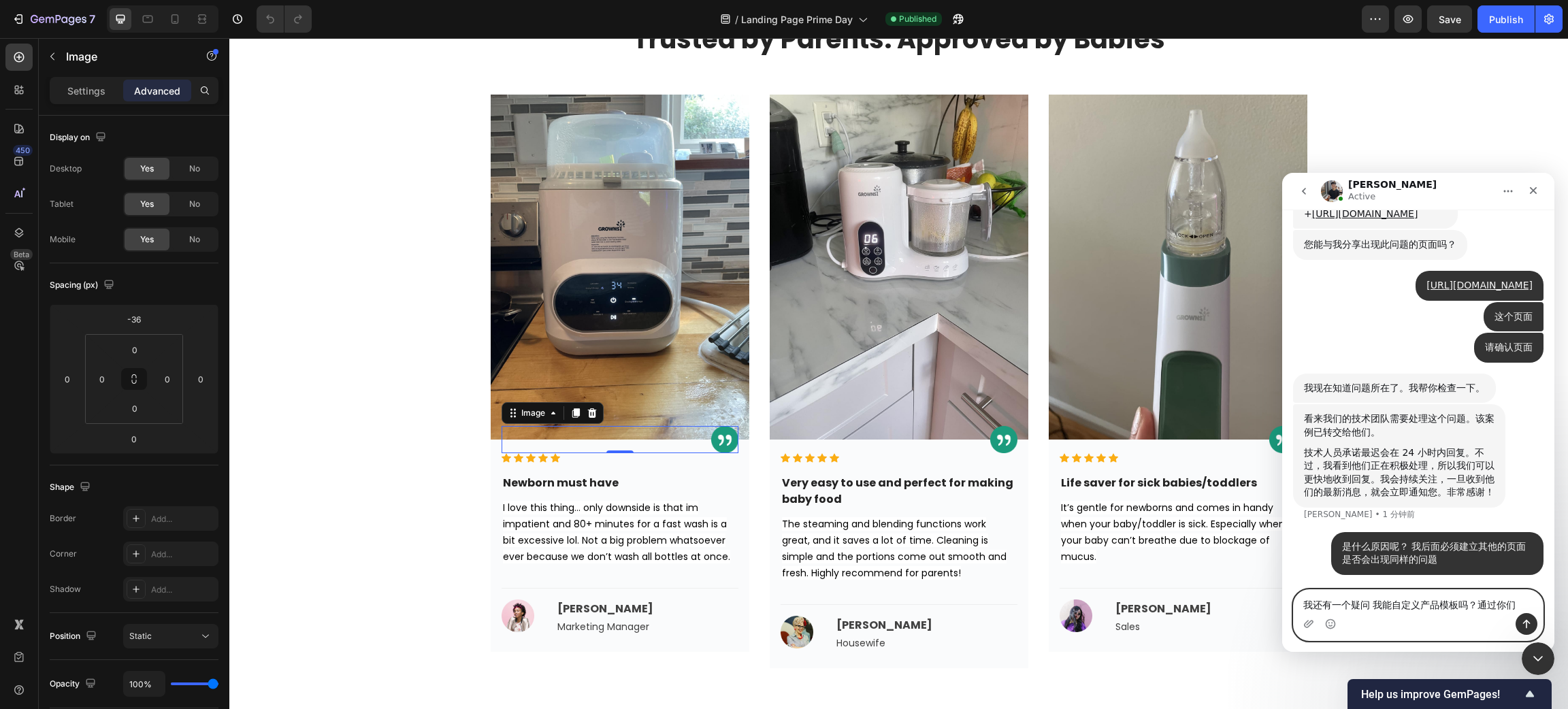
type textarea "我还有一个疑问 我能自定义产品模板吗？通过你们"
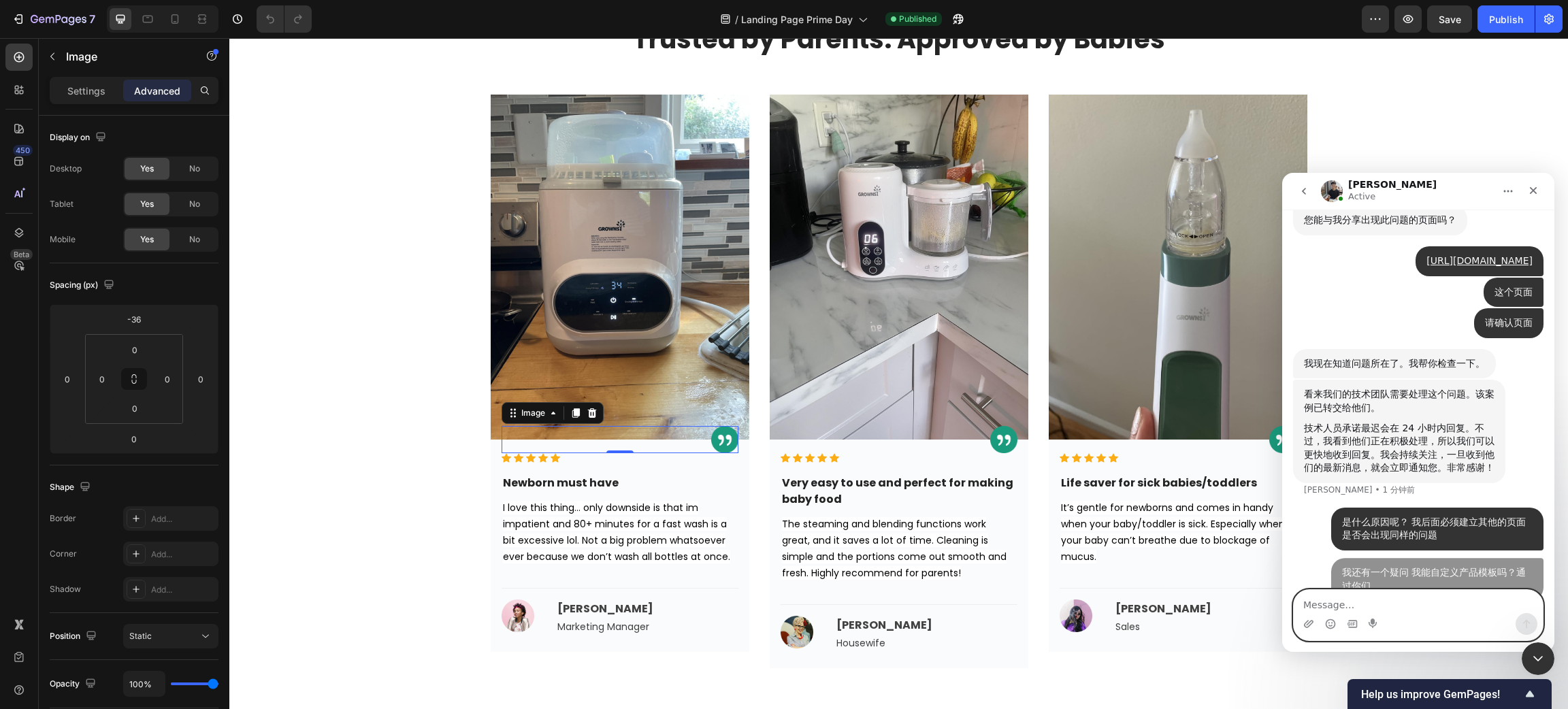
scroll to position [1157, 0]
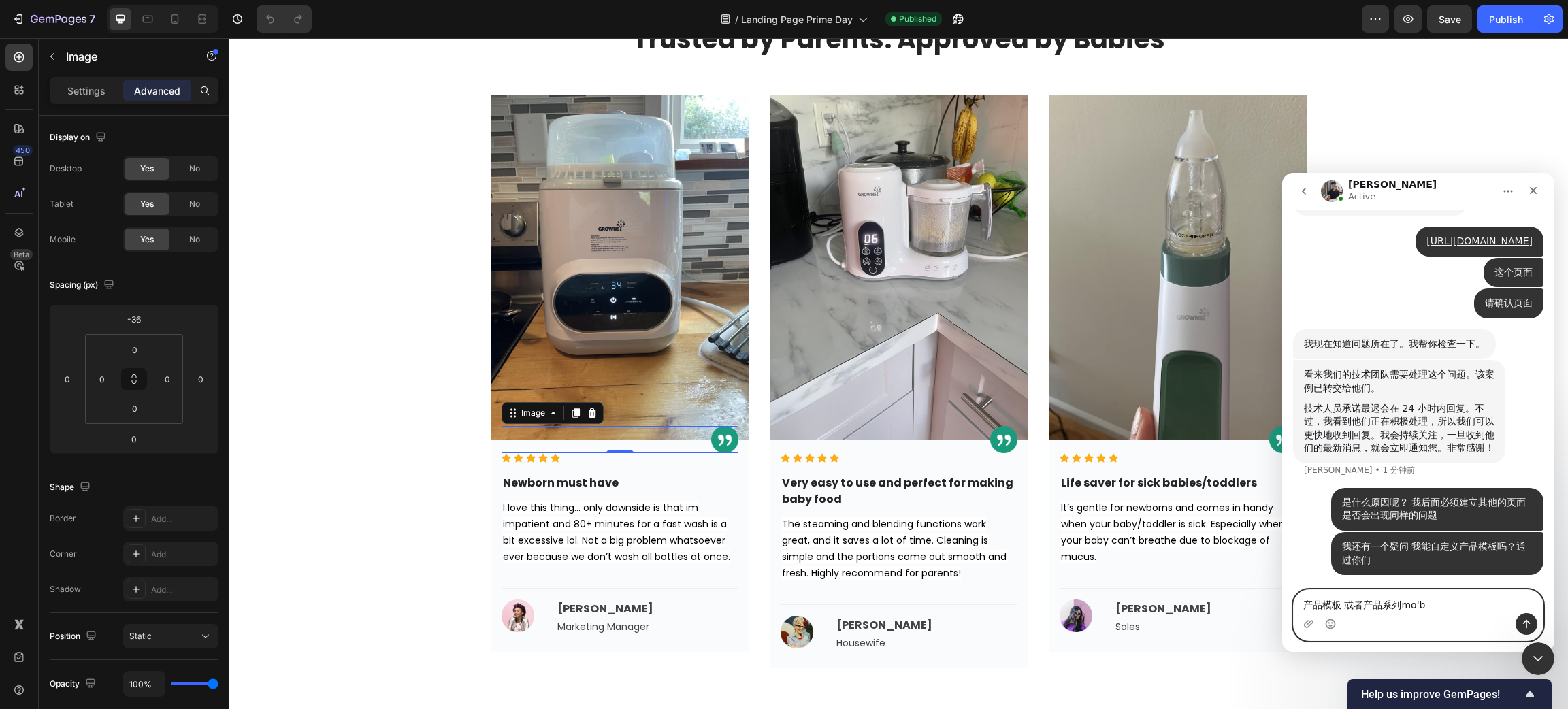
type textarea "产品模板 或者产品系列模板"
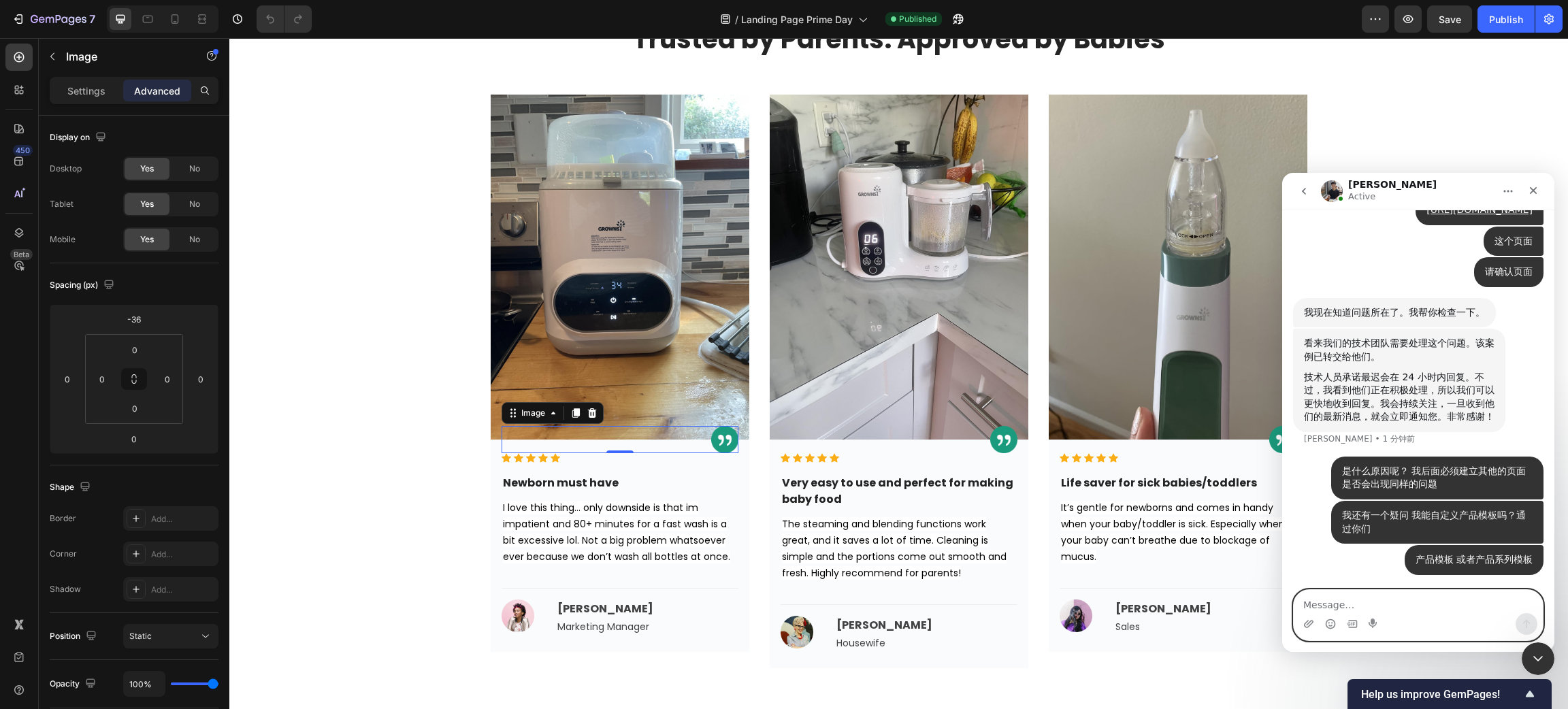
type textarea "q"
type textarea "g"
type textarea "请给我更多的建议"
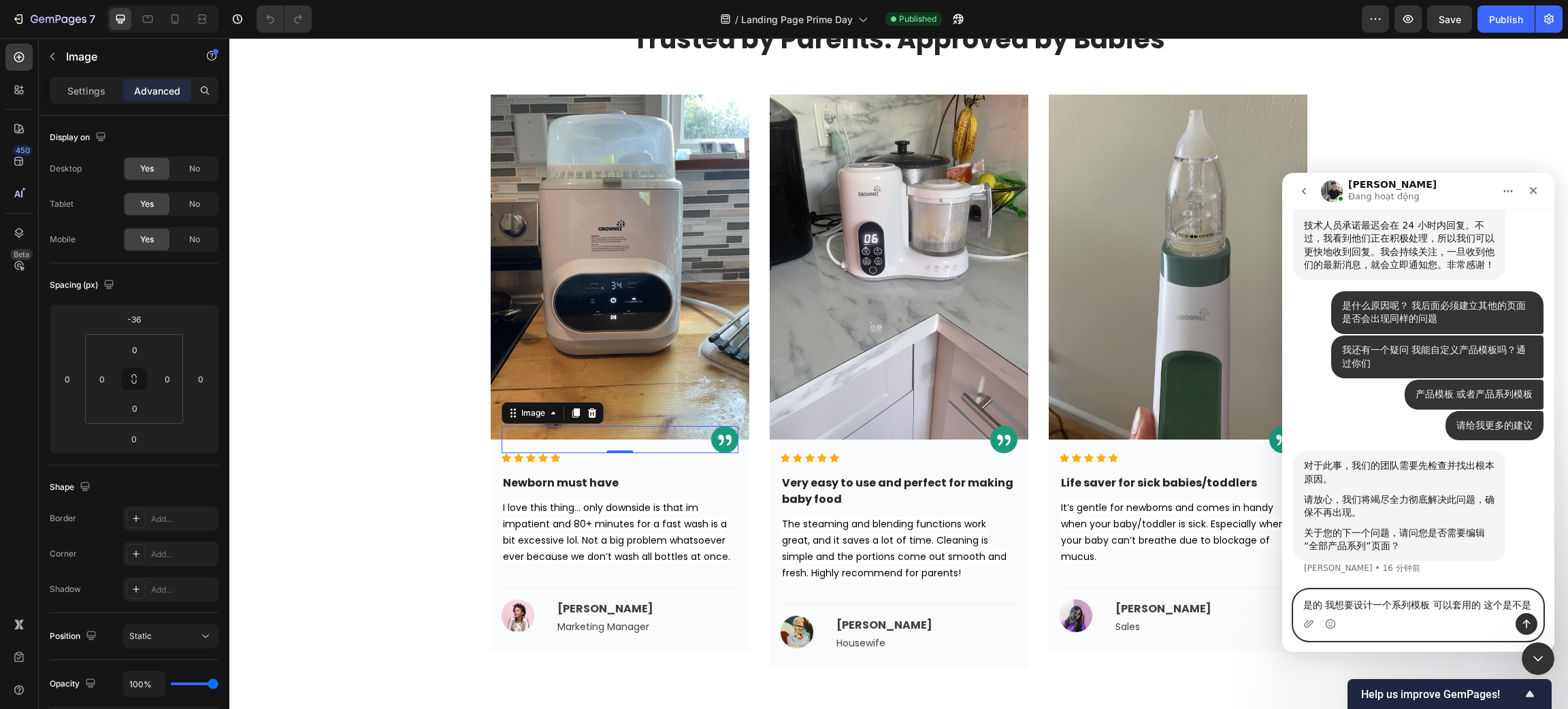
scroll to position [1300, 0]
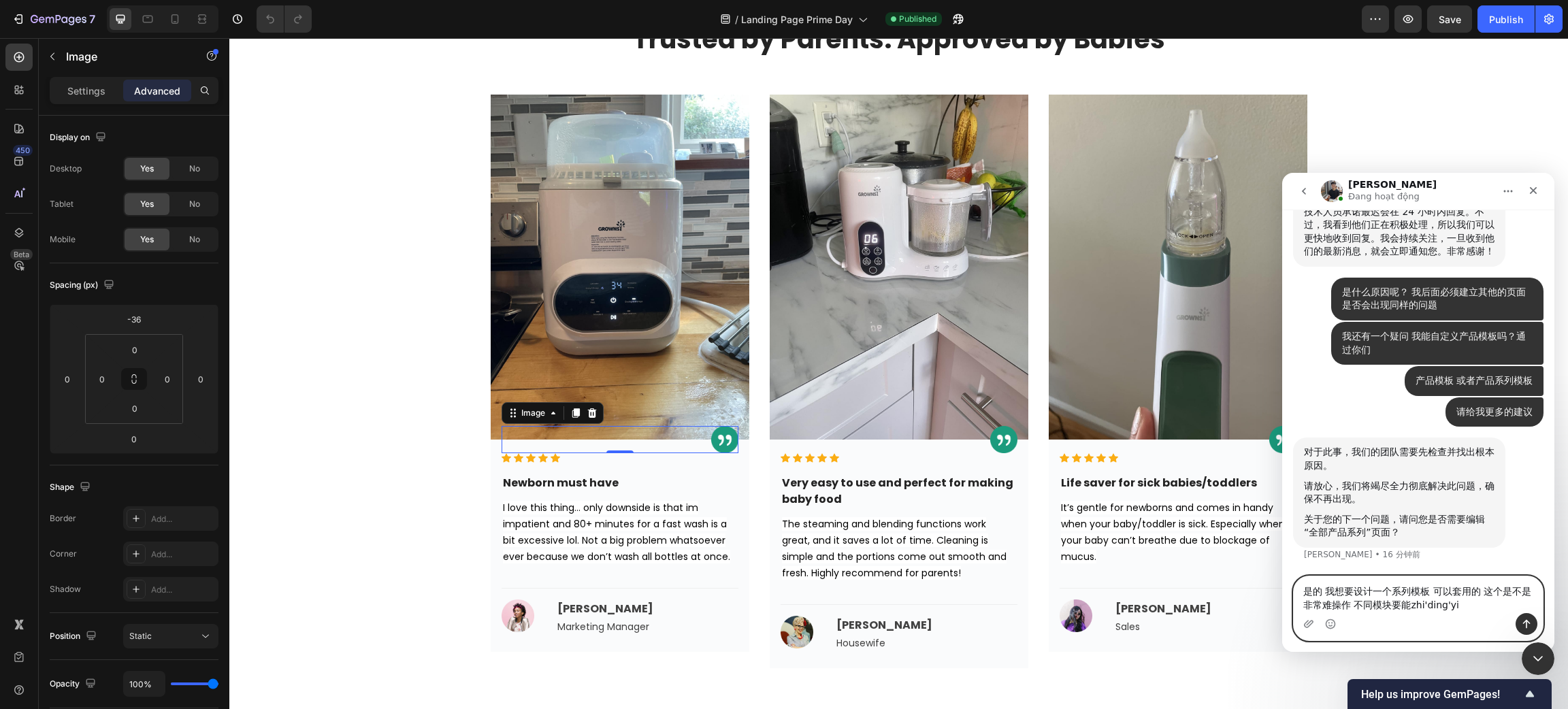
type textarea "是的 我想要设计一个系列模板 可以套用的 这个是不是非常难操作 不同模块要能自定义"
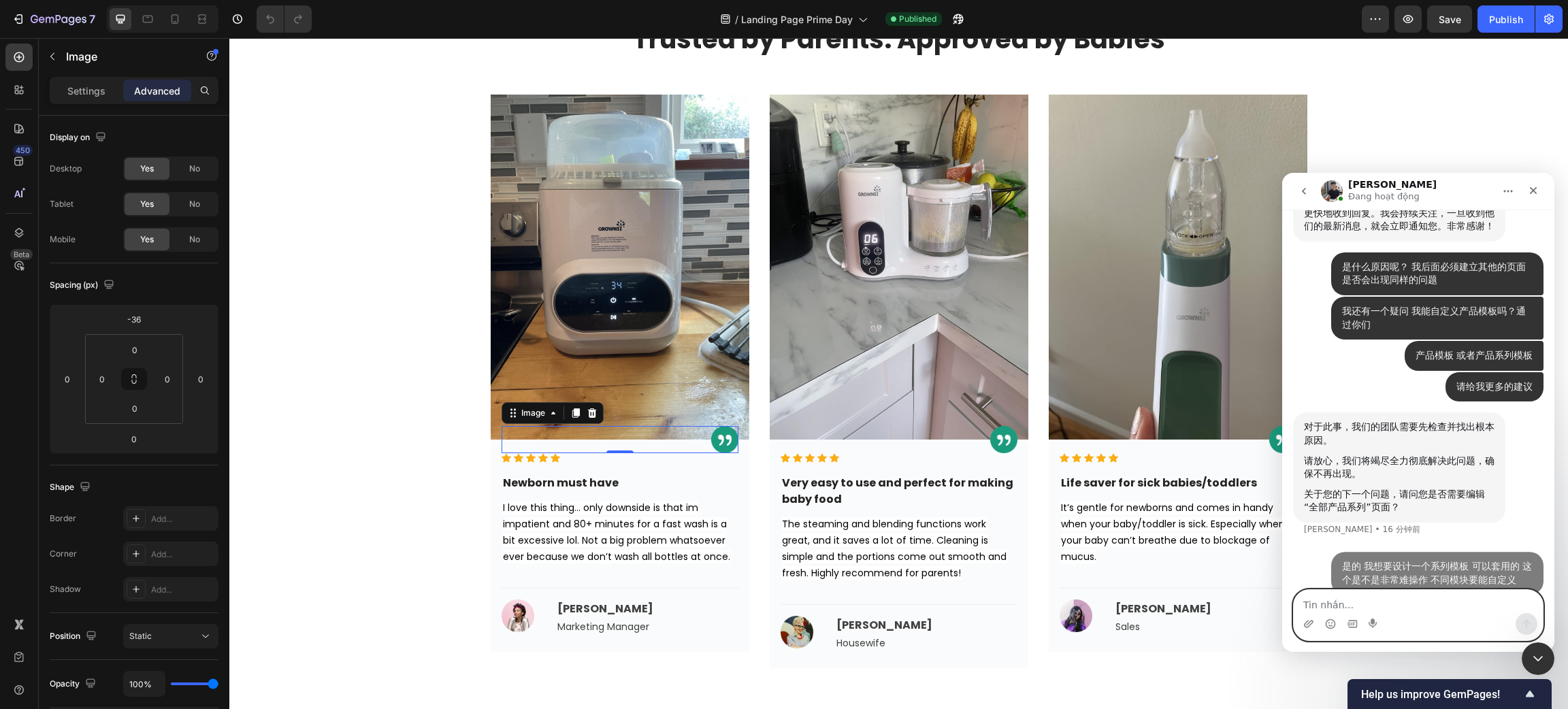
scroll to position [1340, 0]
